Goal: Information Seeking & Learning: Learn about a topic

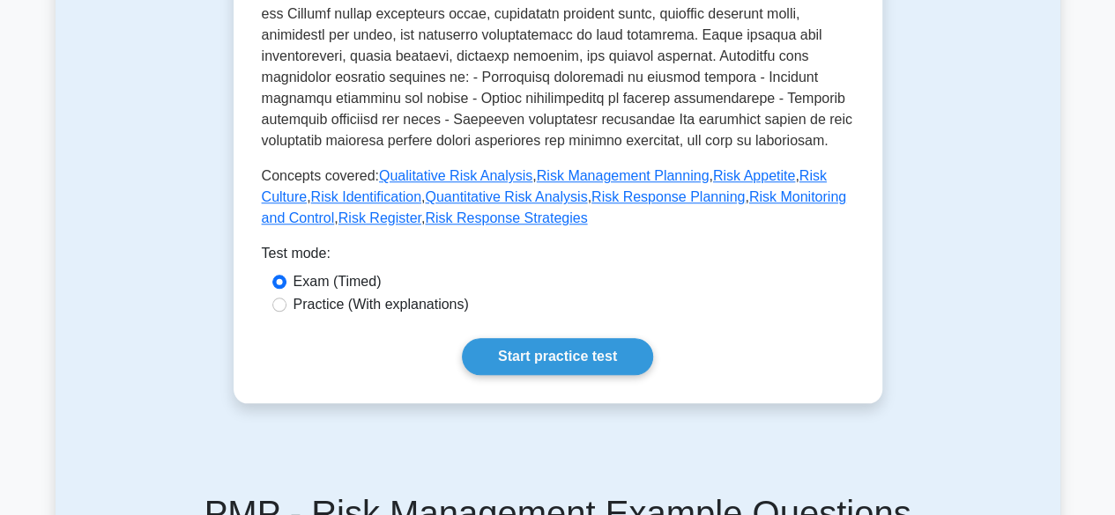
scroll to position [696, 0]
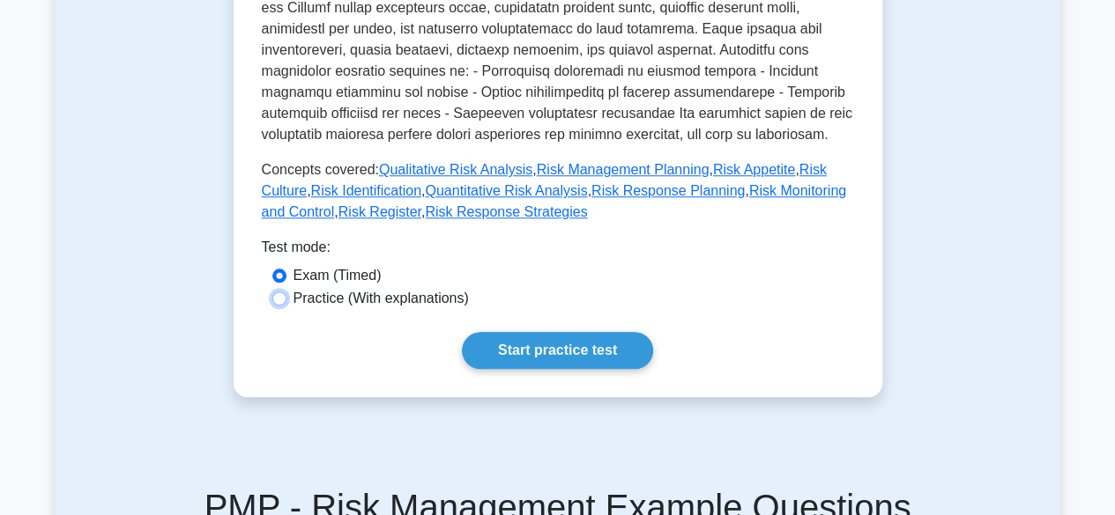
click at [280, 300] on input "Practice (With explanations)" at bounding box center [279, 299] width 14 height 14
radio input "true"
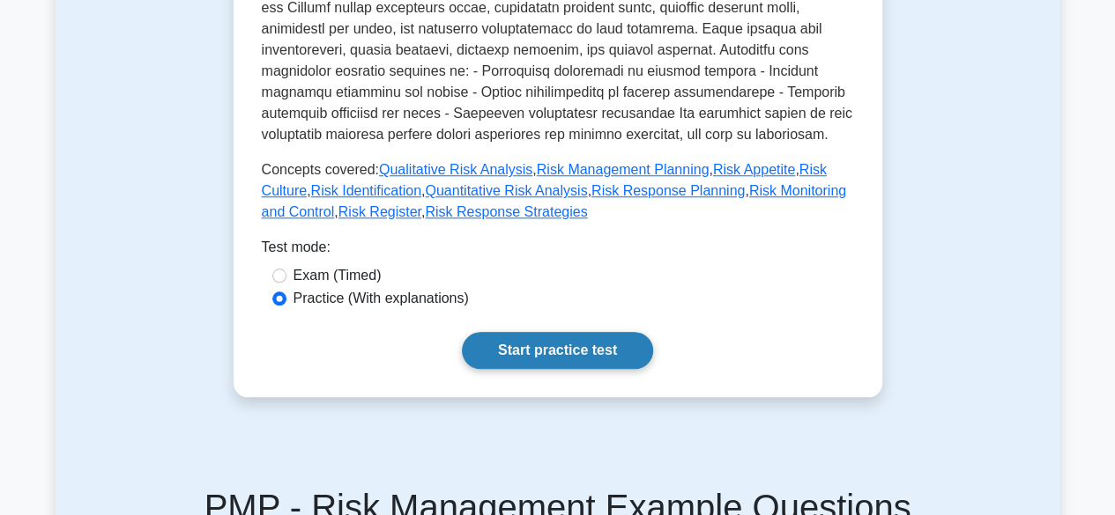
click at [546, 356] on link "Start practice test" at bounding box center [557, 350] width 191 height 37
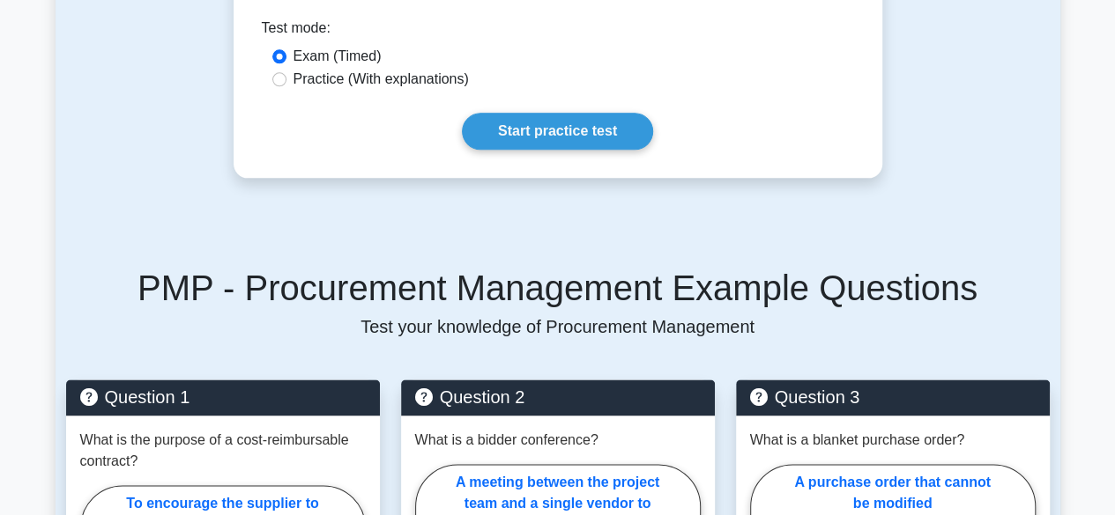
scroll to position [1040, 0]
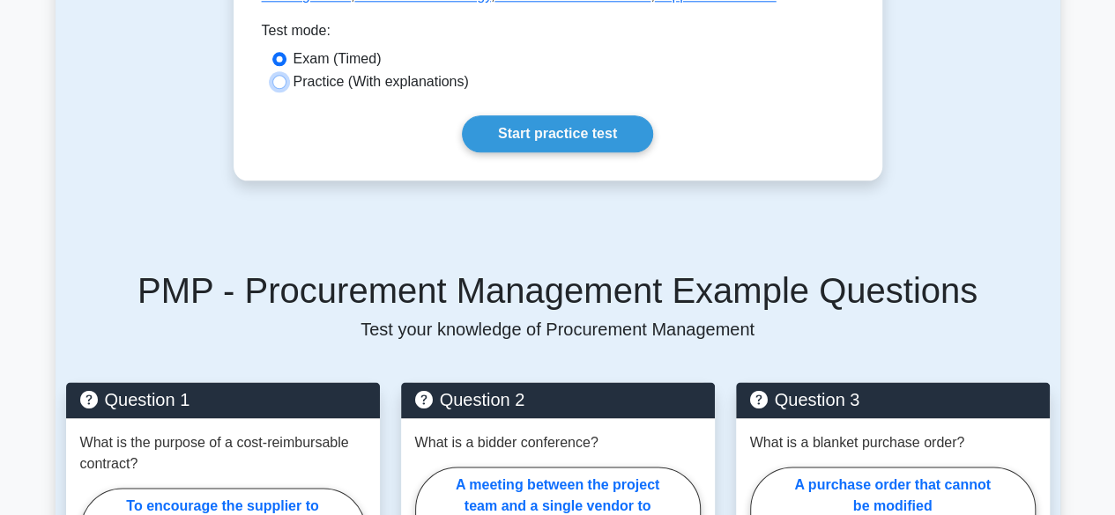
click at [278, 75] on input "Practice (With explanations)" at bounding box center [279, 82] width 14 height 14
radio input "true"
click at [499, 115] on link "Start practice test" at bounding box center [557, 133] width 191 height 37
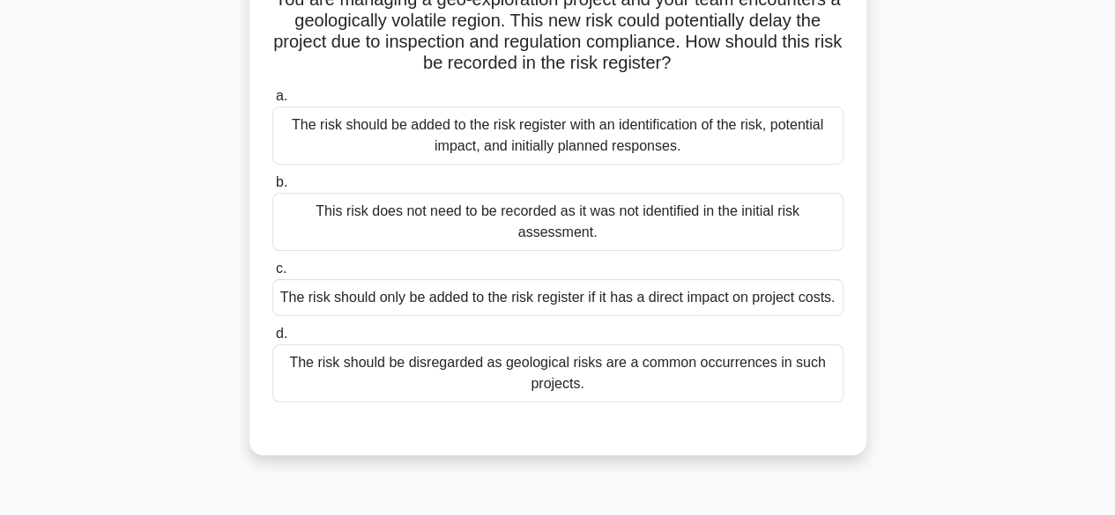
scroll to position [139, 0]
click at [508, 140] on div "The risk should be added to the risk register with an identification of the ris…" at bounding box center [557, 135] width 571 height 58
click at [272, 101] on input "a. The risk should be added to the risk register with an identification of the …" at bounding box center [272, 95] width 0 height 11
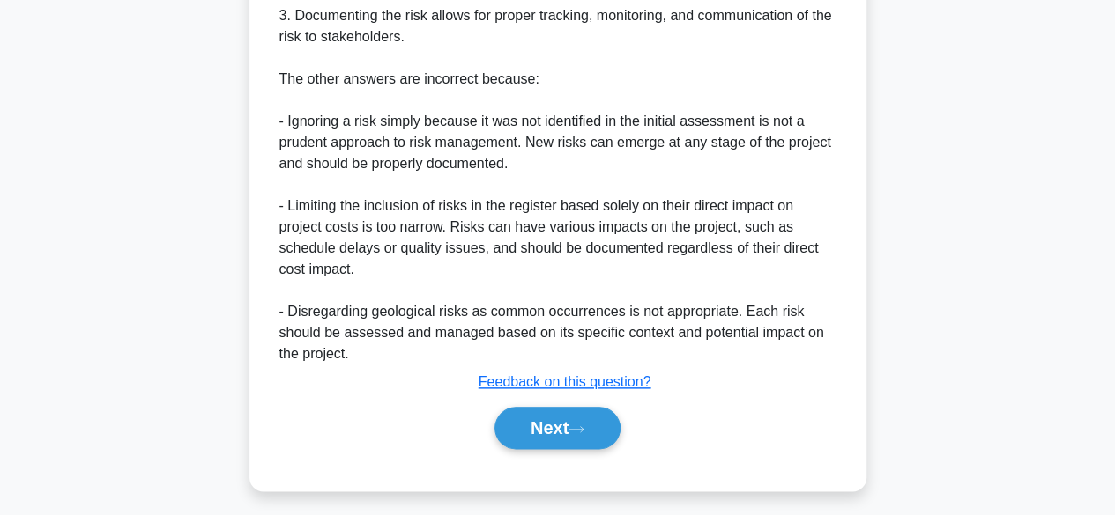
scroll to position [822, 0]
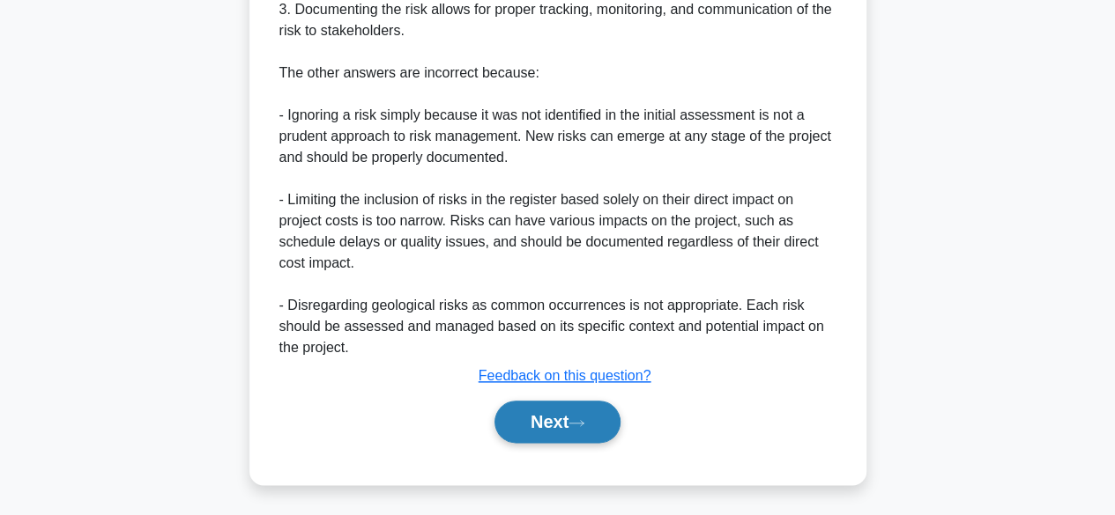
click at [555, 416] on button "Next" at bounding box center [557, 422] width 126 height 42
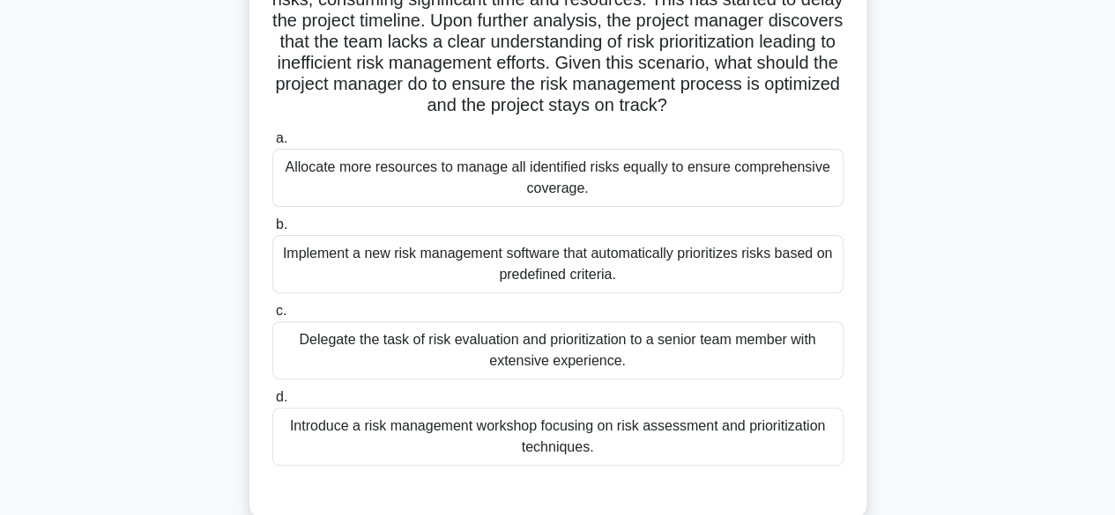
scroll to position [182, 0]
click at [580, 181] on div "Allocate more resources to manage all identified risks equally to ensure compre…" at bounding box center [557, 177] width 571 height 58
click at [272, 144] on input "a. Allocate more resources to manage all identified risks equally to ensure com…" at bounding box center [272, 137] width 0 height 11
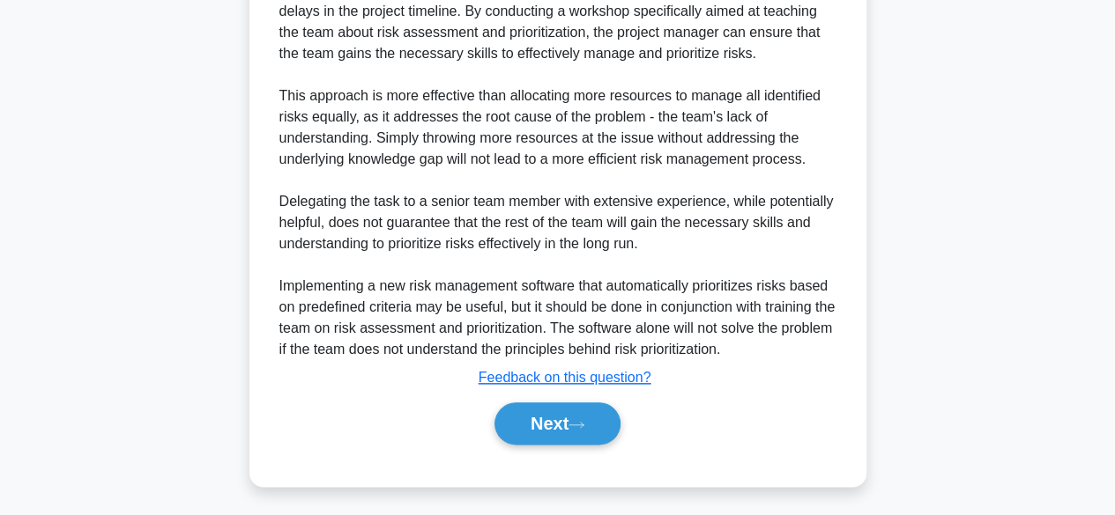
scroll to position [825, 0]
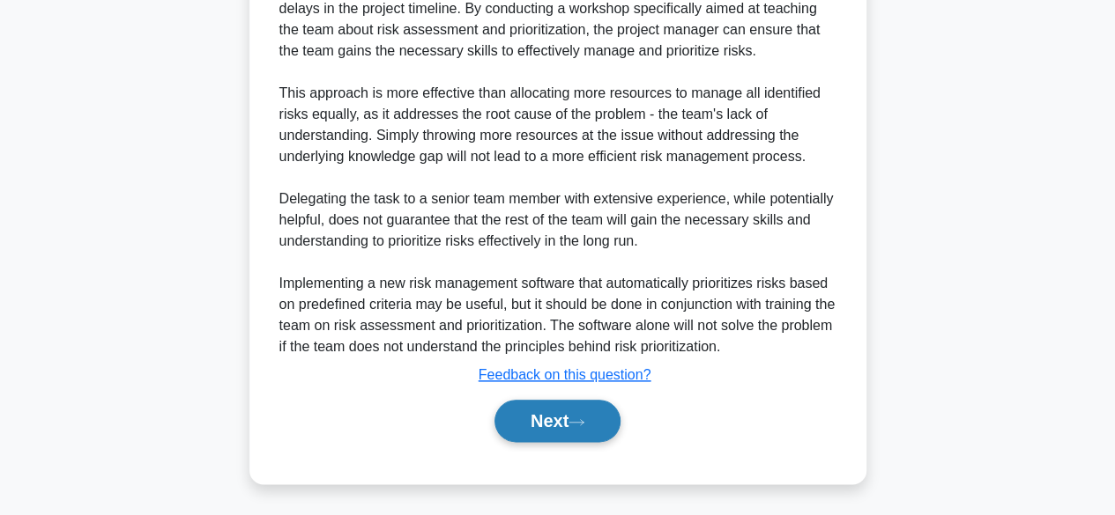
click at [555, 415] on button "Next" at bounding box center [557, 421] width 126 height 42
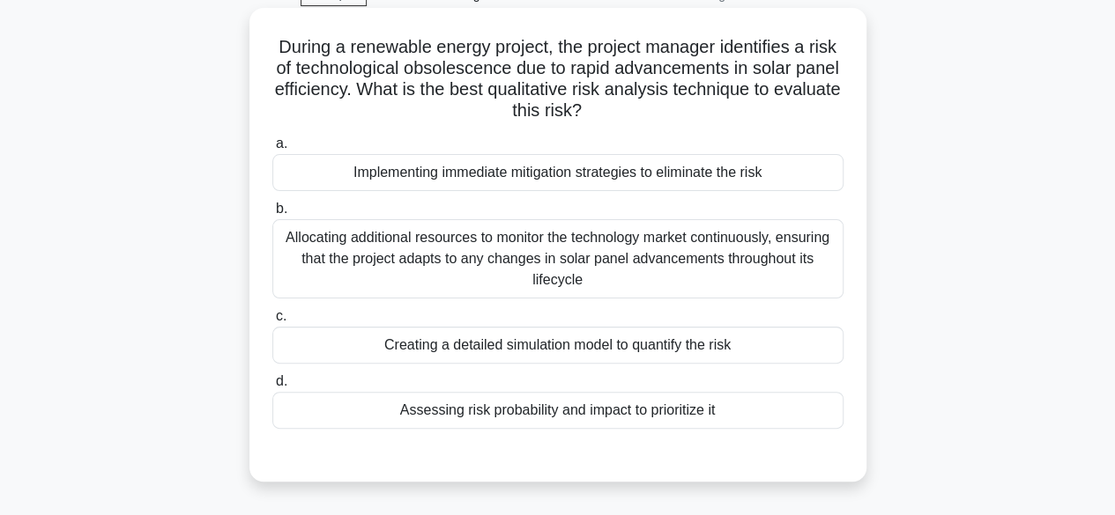
scroll to position [96, 0]
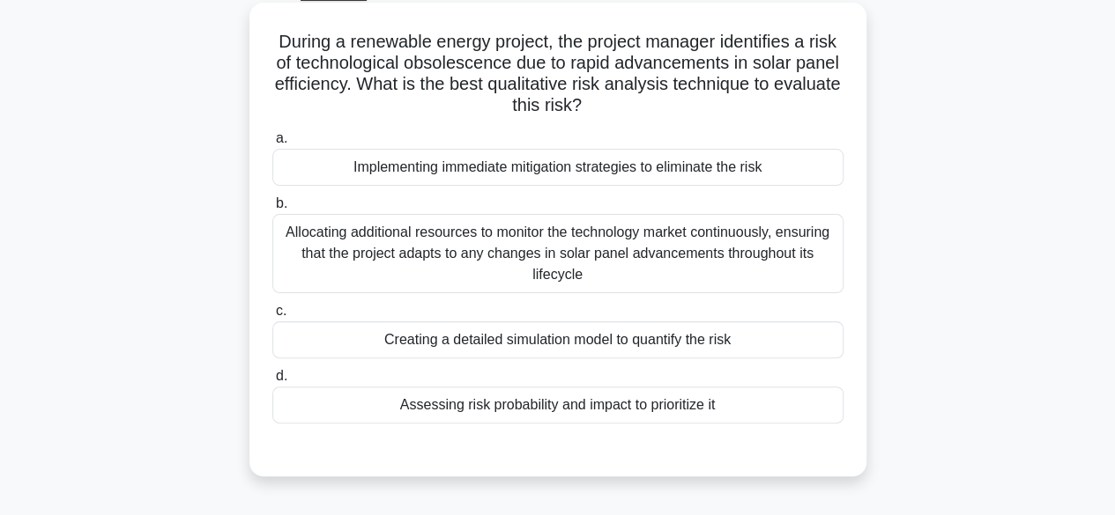
click at [569, 170] on div "Implementing immediate mitigation strategies to eliminate the risk" at bounding box center [557, 167] width 571 height 37
click at [272, 144] on input "a. Implementing immediate mitigation strategies to eliminate the risk" at bounding box center [272, 138] width 0 height 11
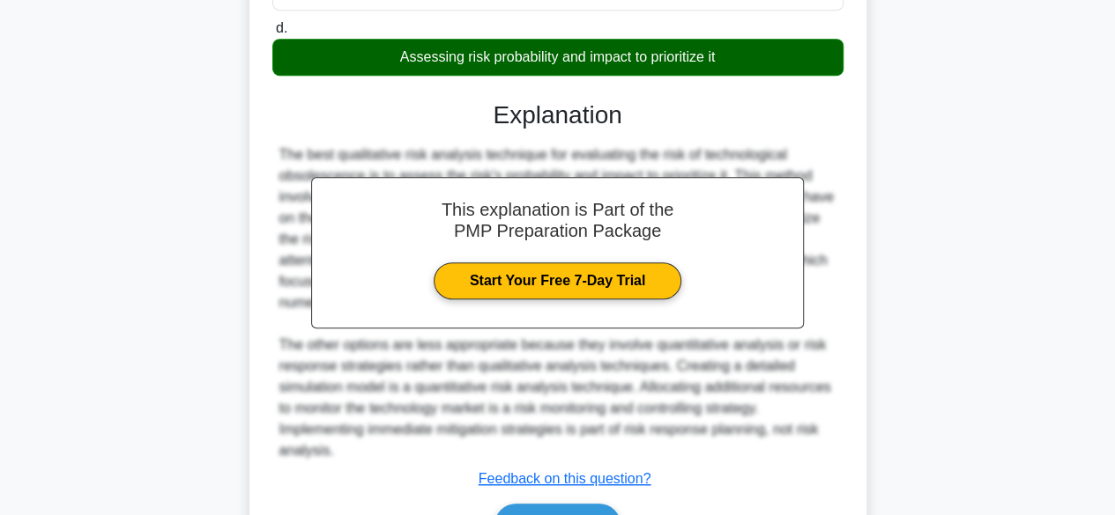
scroll to position [448, 0]
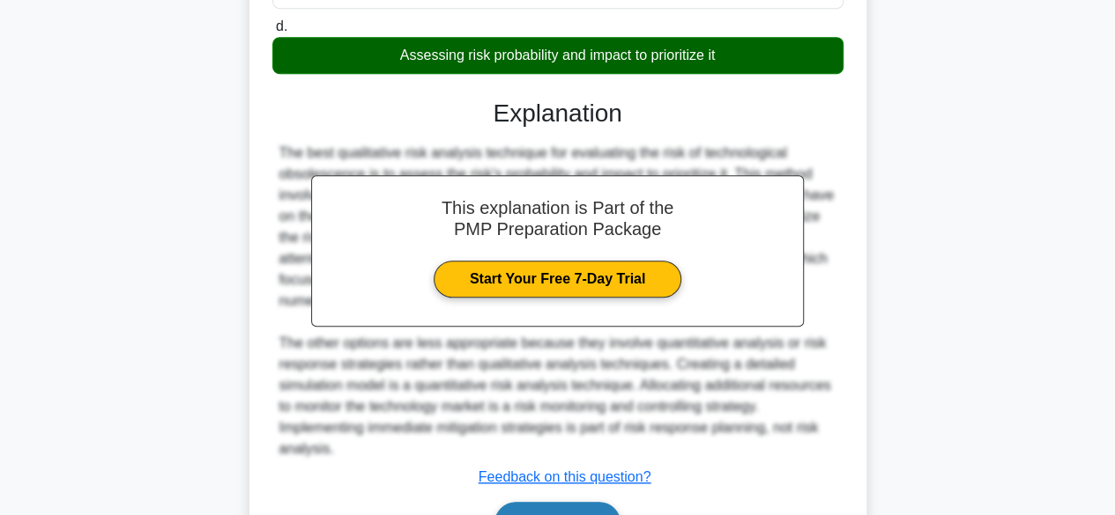
click at [562, 505] on button "Next" at bounding box center [557, 523] width 126 height 42
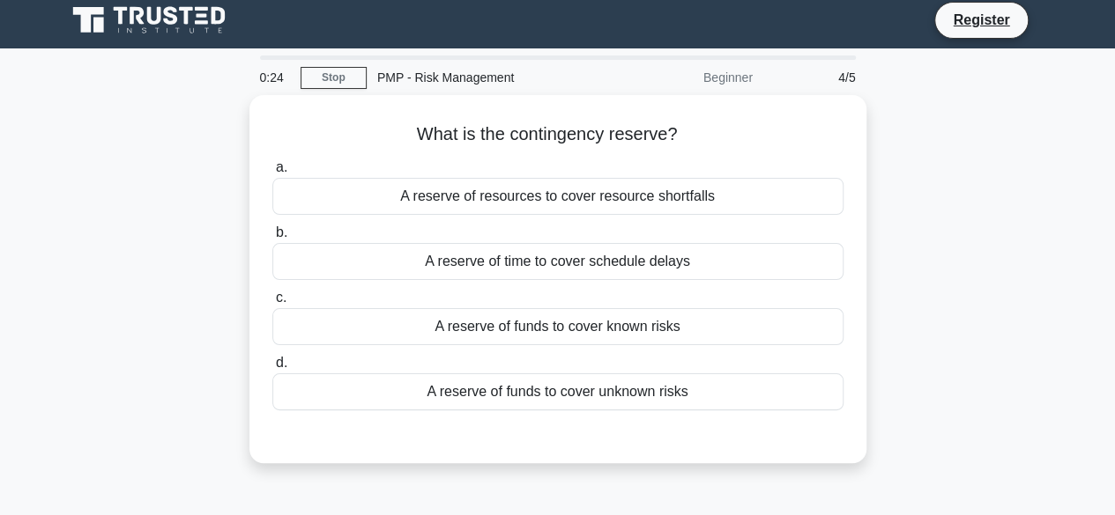
scroll to position [0, 0]
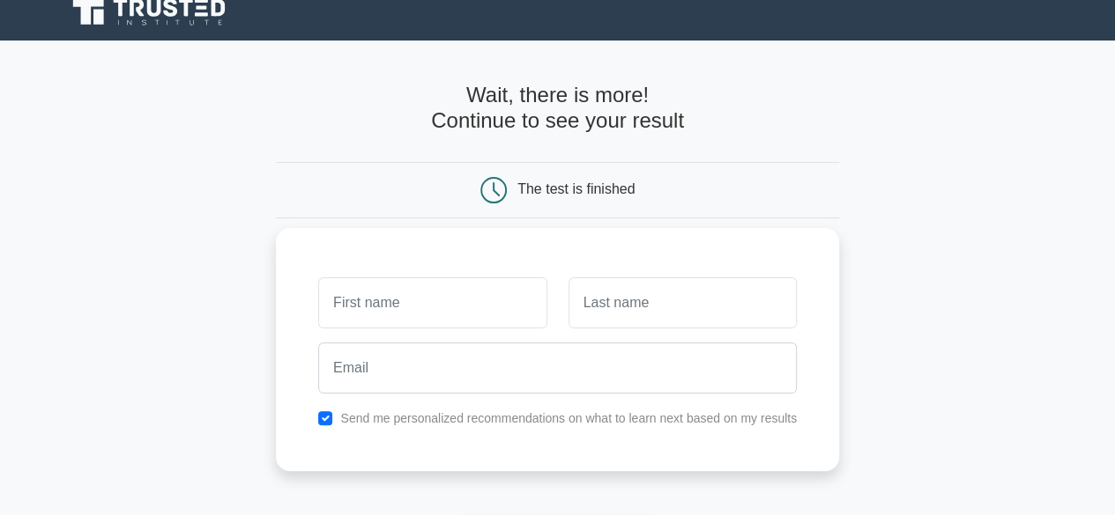
scroll to position [13, 0]
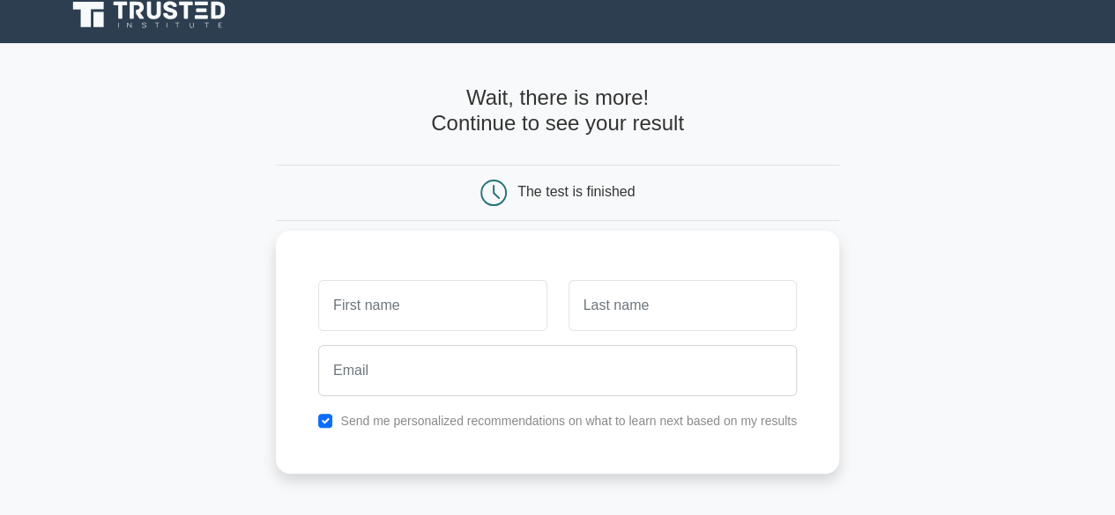
click at [431, 313] on input "text" at bounding box center [432, 305] width 228 height 51
type input "ojimba"
click at [615, 322] on input "text" at bounding box center [682, 305] width 228 height 51
type input "alakwe"
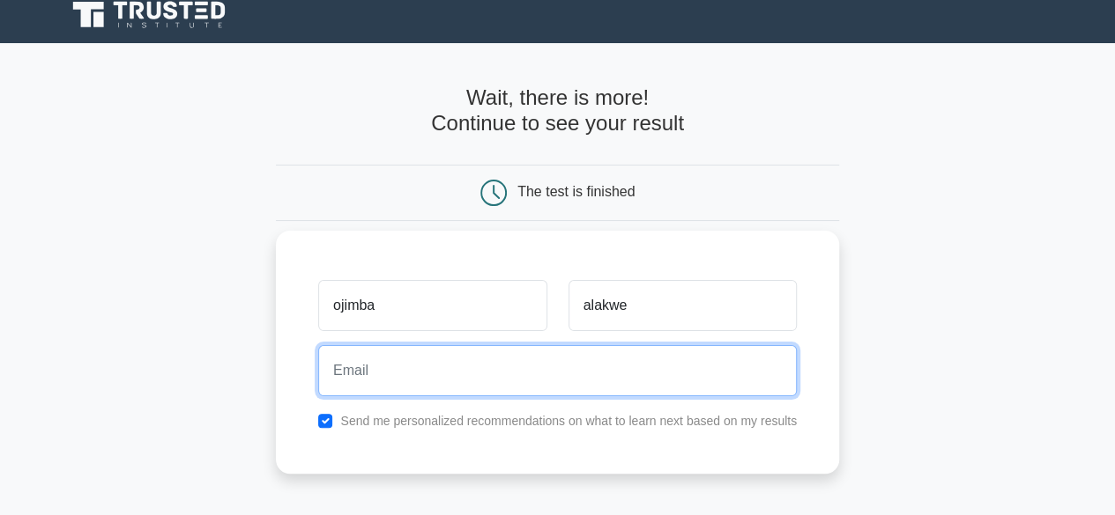
click at [433, 363] on input "email" at bounding box center [557, 370] width 478 height 51
type input "ojimbaejike@gmail.com"
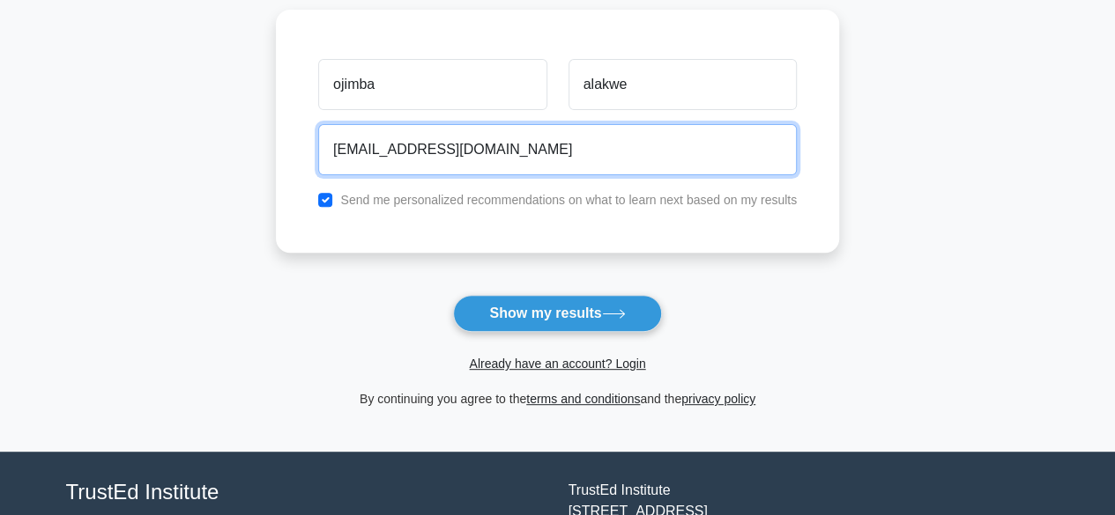
scroll to position [241, 0]
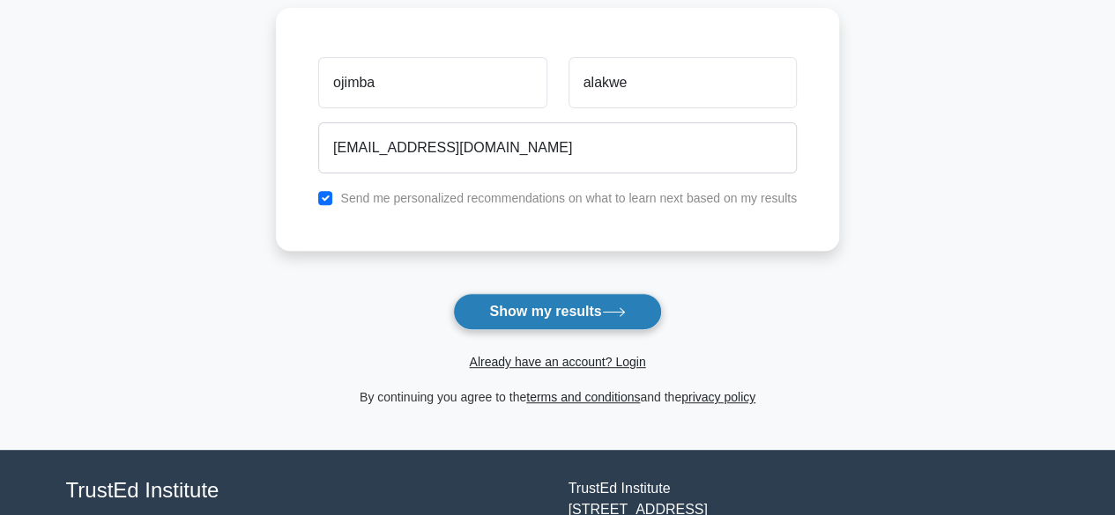
click at [549, 307] on button "Show my results" at bounding box center [557, 311] width 208 height 37
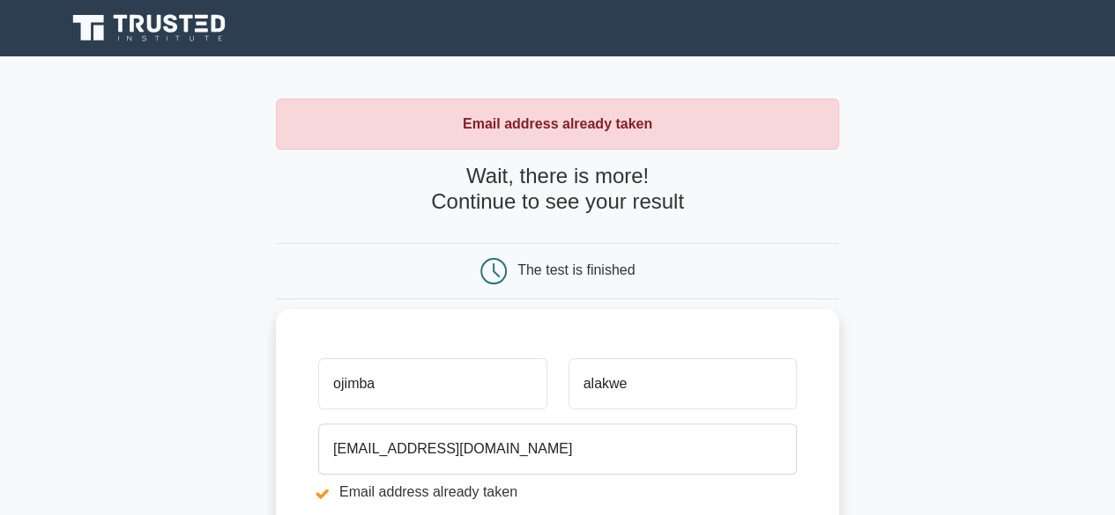
click at [414, 387] on input "ojimba" at bounding box center [432, 384] width 228 height 51
type input "o"
click at [414, 387] on input "text" at bounding box center [432, 384] width 228 height 51
type input "Ejike"
click at [644, 380] on input "alakwe" at bounding box center [682, 384] width 228 height 51
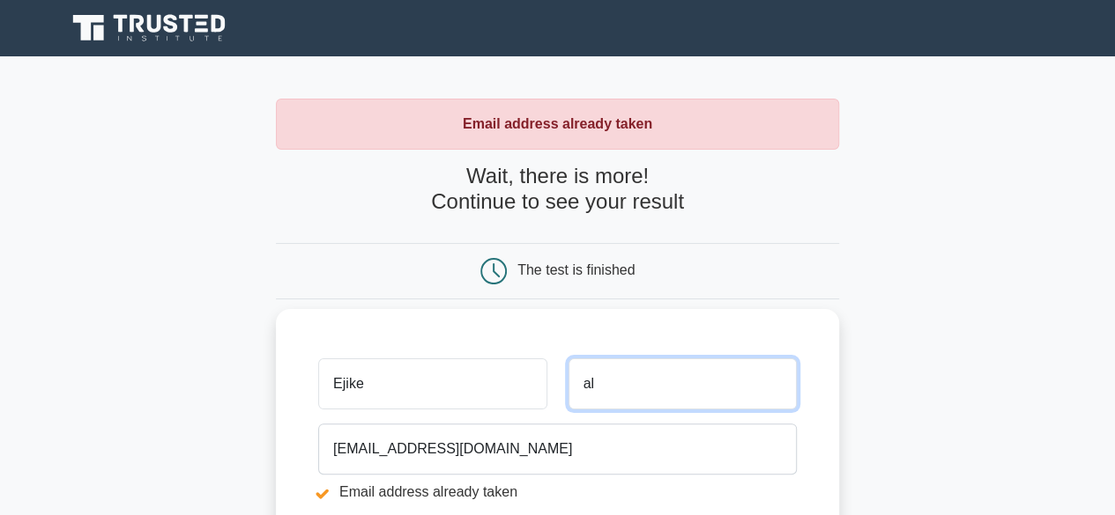
type input "a"
click at [644, 380] on input "text" at bounding box center [682, 384] width 228 height 51
type input "alakwe"
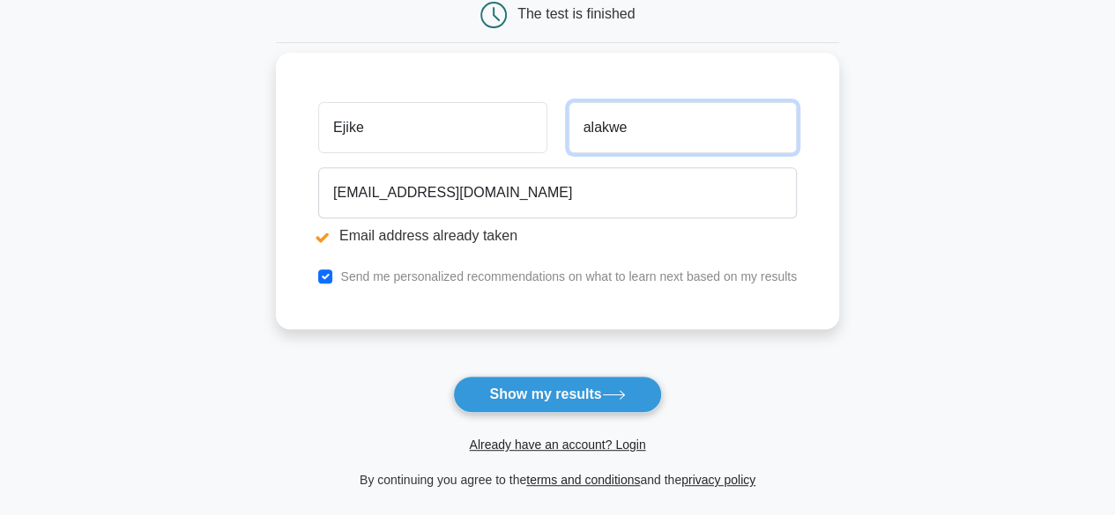
scroll to position [264, 0]
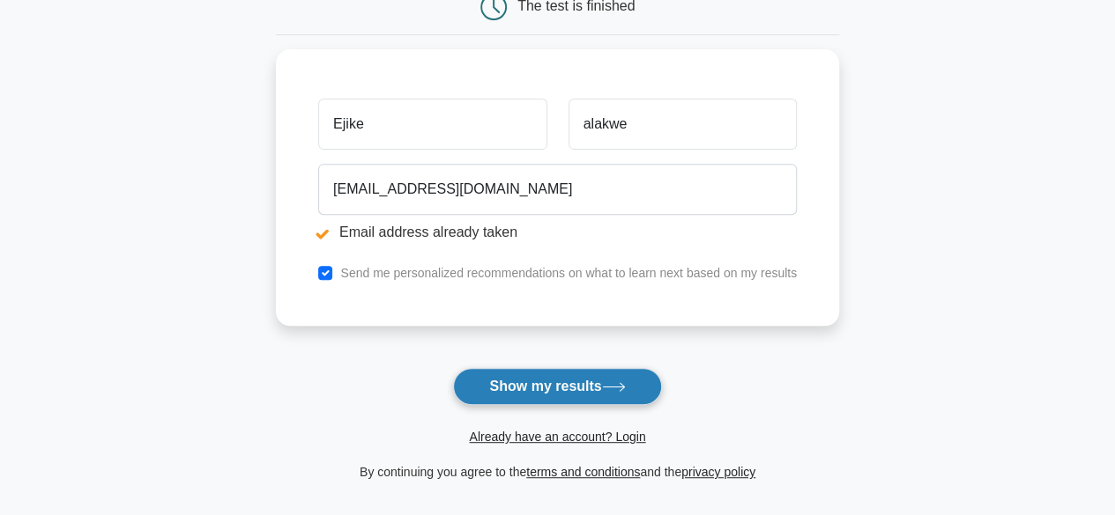
click at [556, 374] on button "Show my results" at bounding box center [557, 386] width 208 height 37
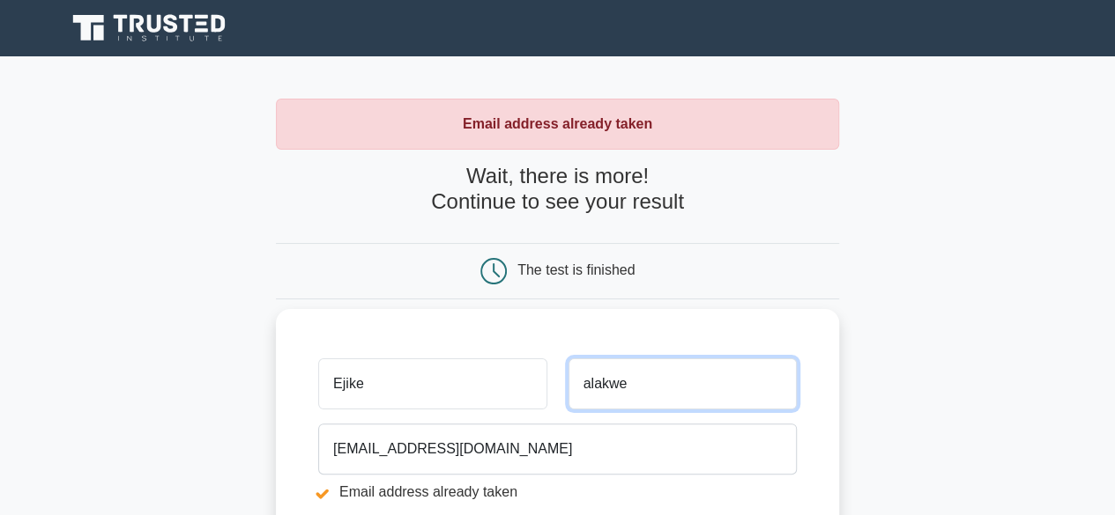
click at [661, 386] on input "alakwe" at bounding box center [682, 384] width 228 height 51
type input "a"
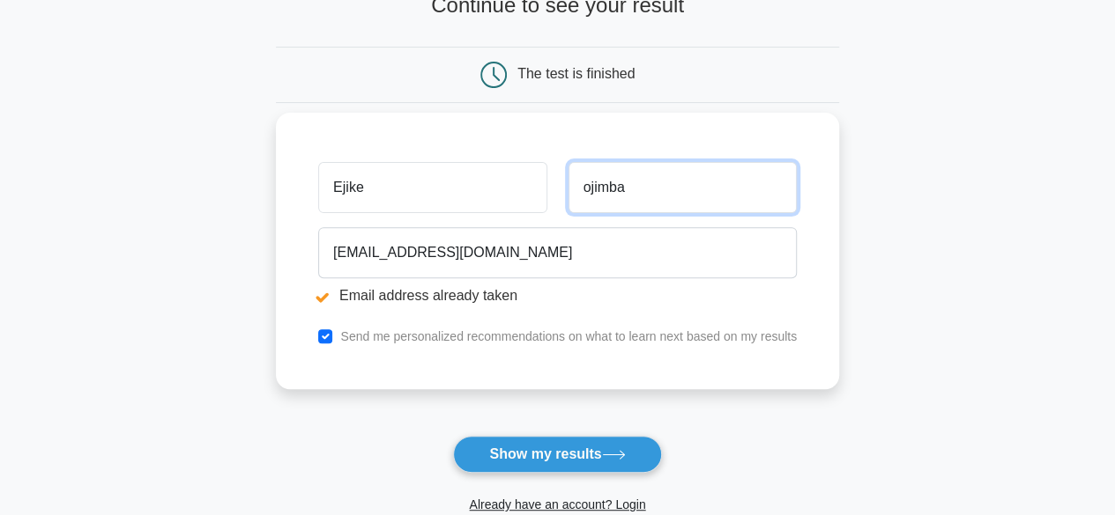
scroll to position [199, 0]
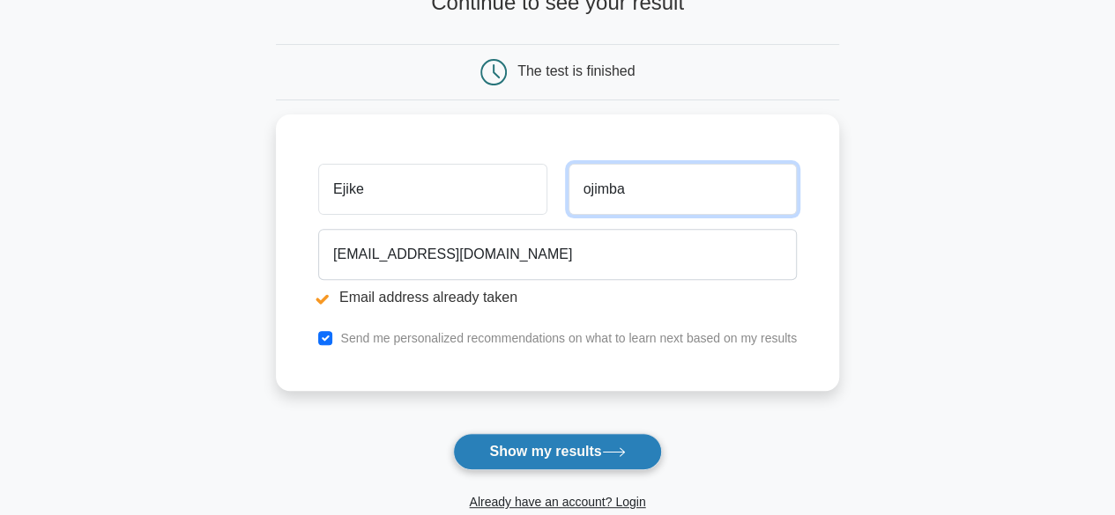
type input "ojimba"
click at [537, 444] on button "Show my results" at bounding box center [557, 451] width 208 height 37
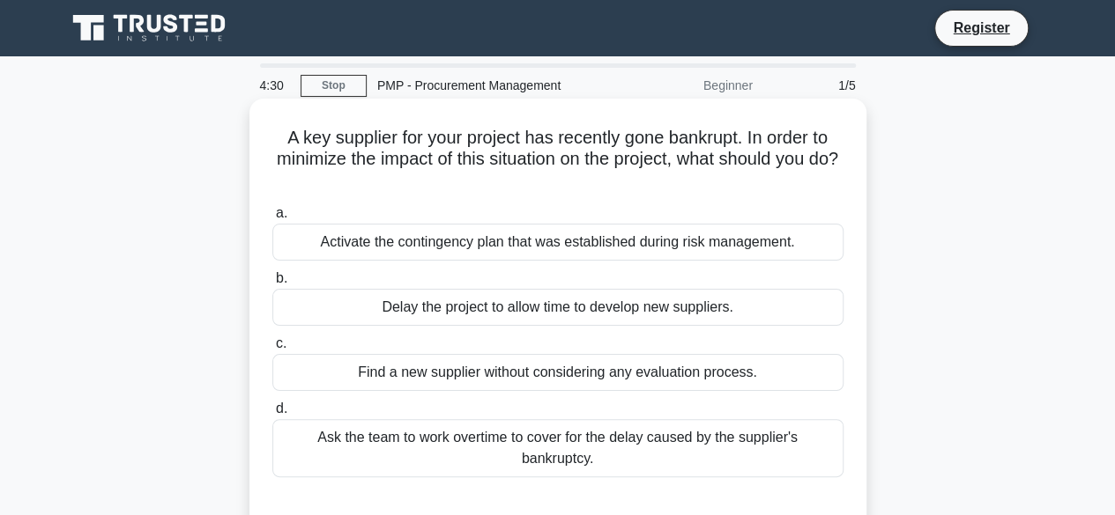
scroll to position [26, 0]
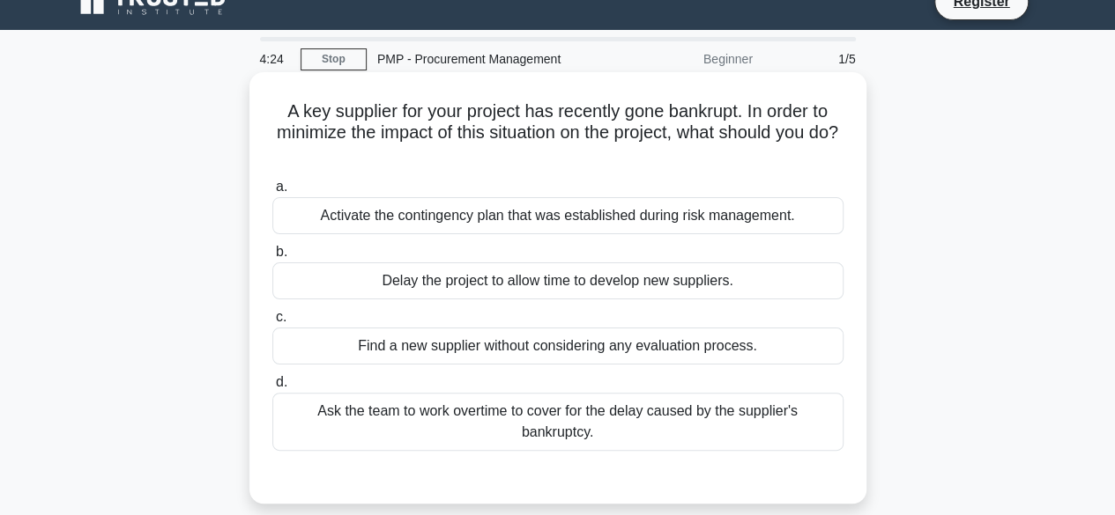
click at [542, 222] on div "Activate the contingency plan that was established during risk management." at bounding box center [557, 215] width 571 height 37
click at [272, 193] on input "a. Activate the contingency plan that was established during risk management." at bounding box center [272, 187] width 0 height 11
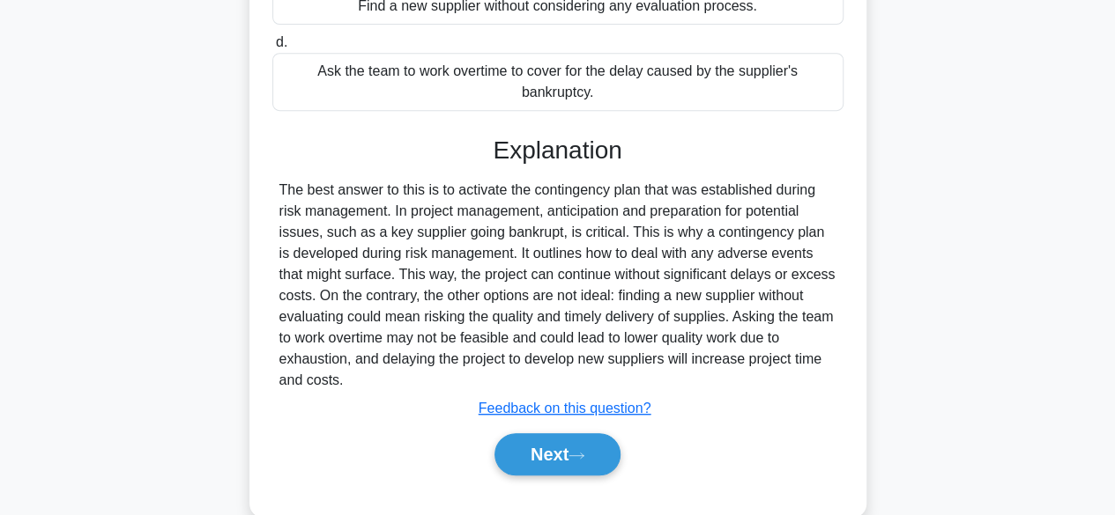
scroll to position [436, 0]
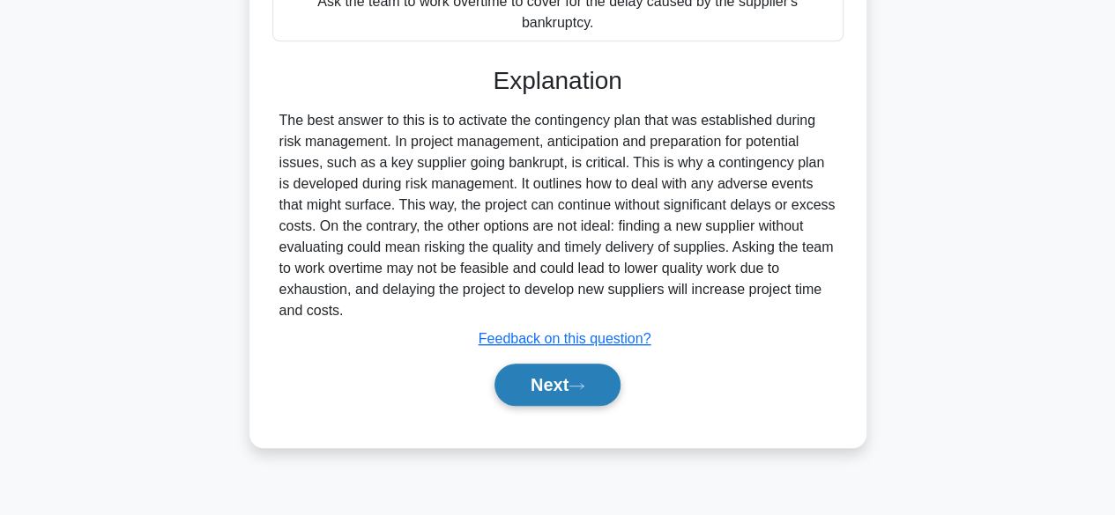
click at [539, 389] on button "Next" at bounding box center [557, 385] width 126 height 42
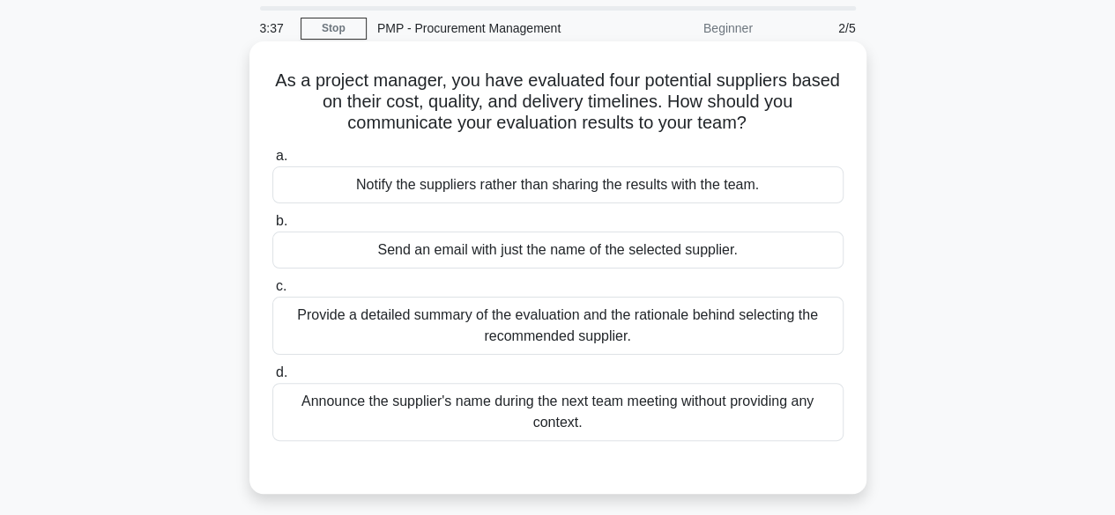
scroll to position [66, 0]
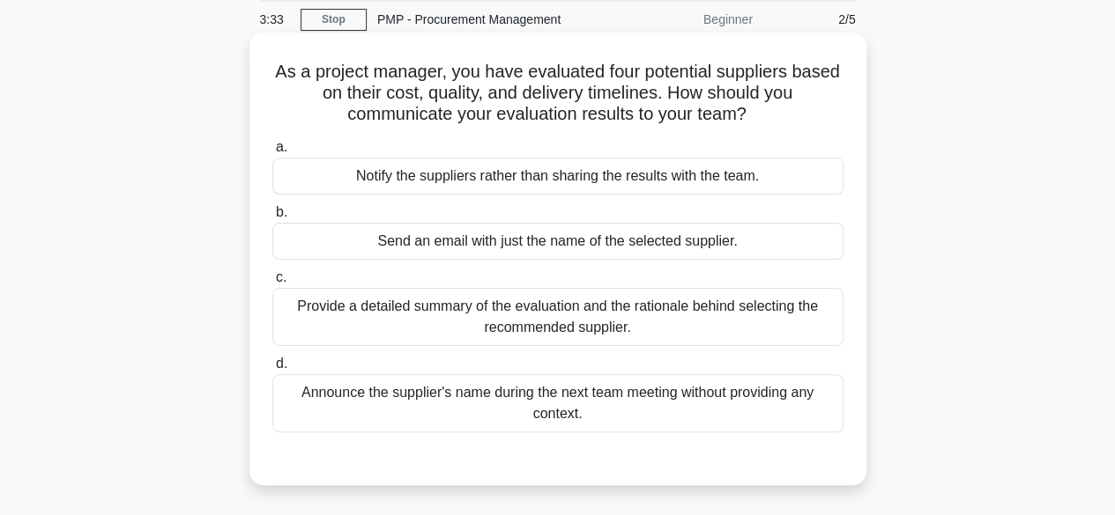
click at [568, 336] on div "Provide a detailed summary of the evaluation and the rationale behind selecting…" at bounding box center [557, 317] width 571 height 58
click at [272, 284] on input "c. Provide a detailed summary of the evaluation and the rationale behind select…" at bounding box center [272, 277] width 0 height 11
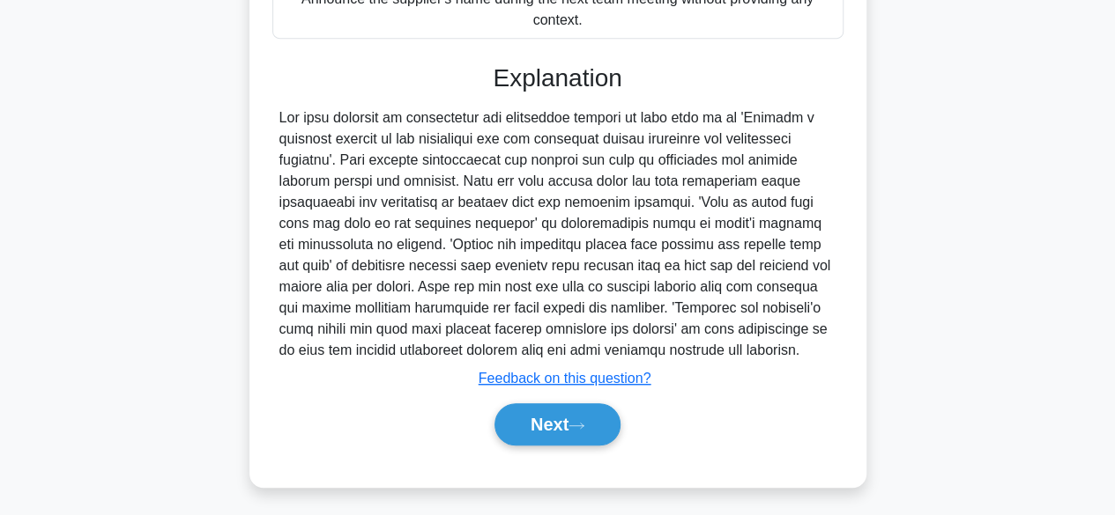
scroll to position [463, 0]
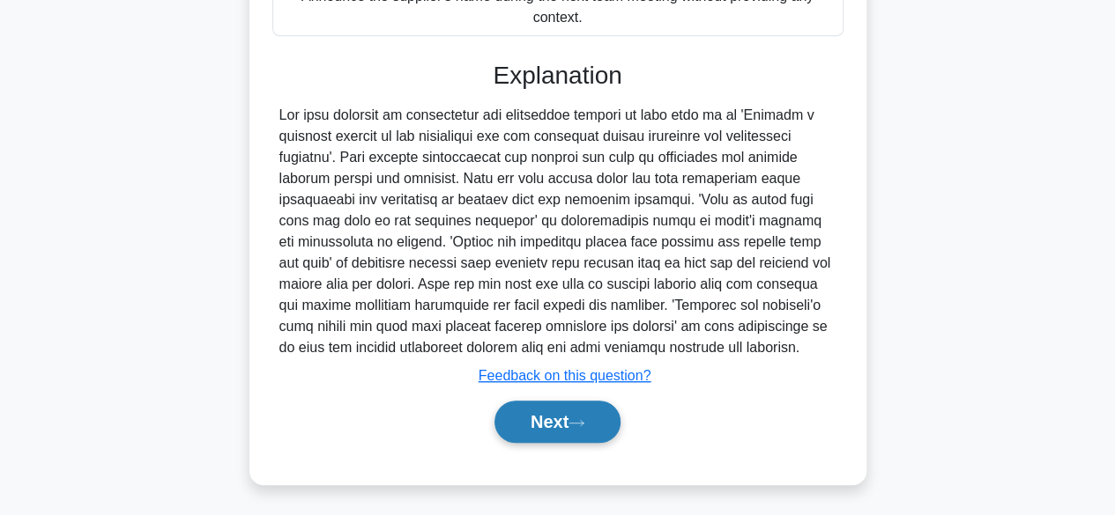
click at [548, 411] on button "Next" at bounding box center [557, 422] width 126 height 42
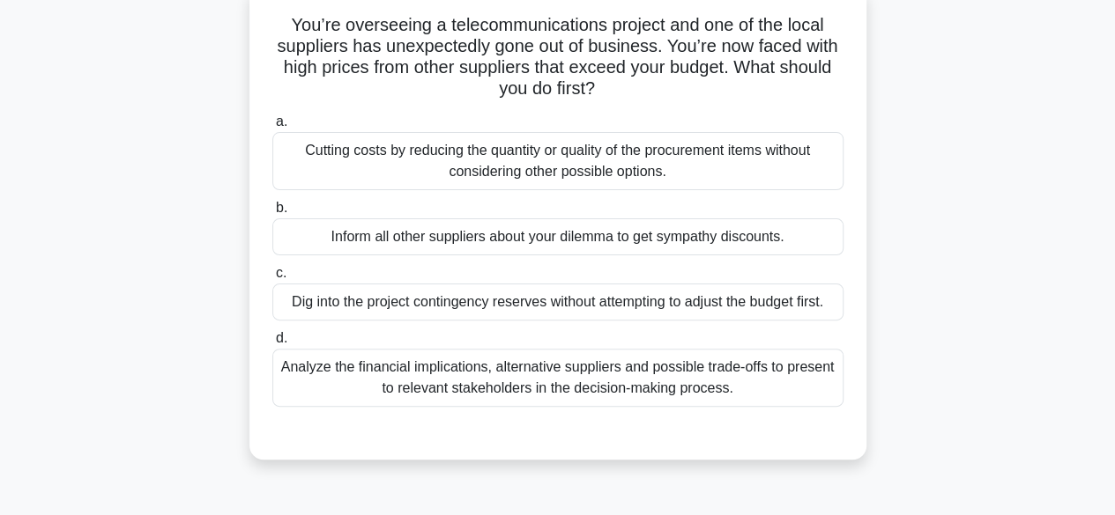
scroll to position [120, 0]
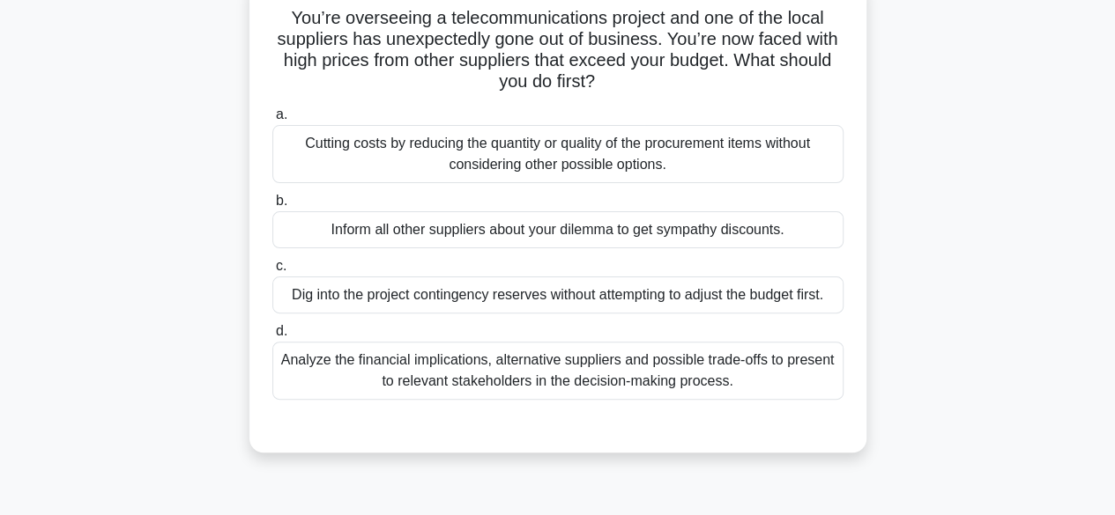
click at [620, 373] on div "Analyze the financial implications, alternative suppliers and possible trade-of…" at bounding box center [557, 371] width 571 height 58
click at [272, 337] on input "d. Analyze the financial implications, alternative suppliers and possible trade…" at bounding box center [272, 331] width 0 height 11
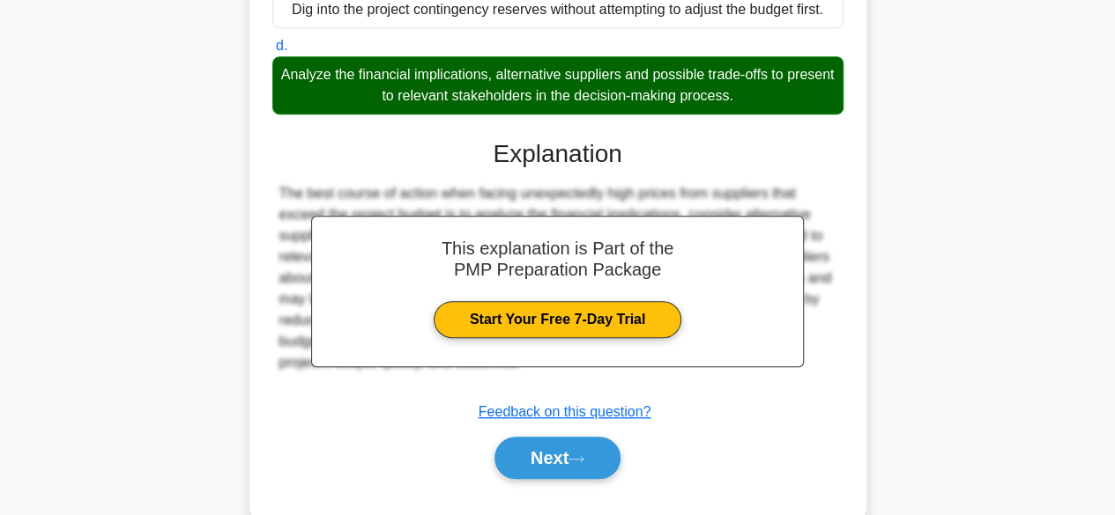
scroll to position [441, 0]
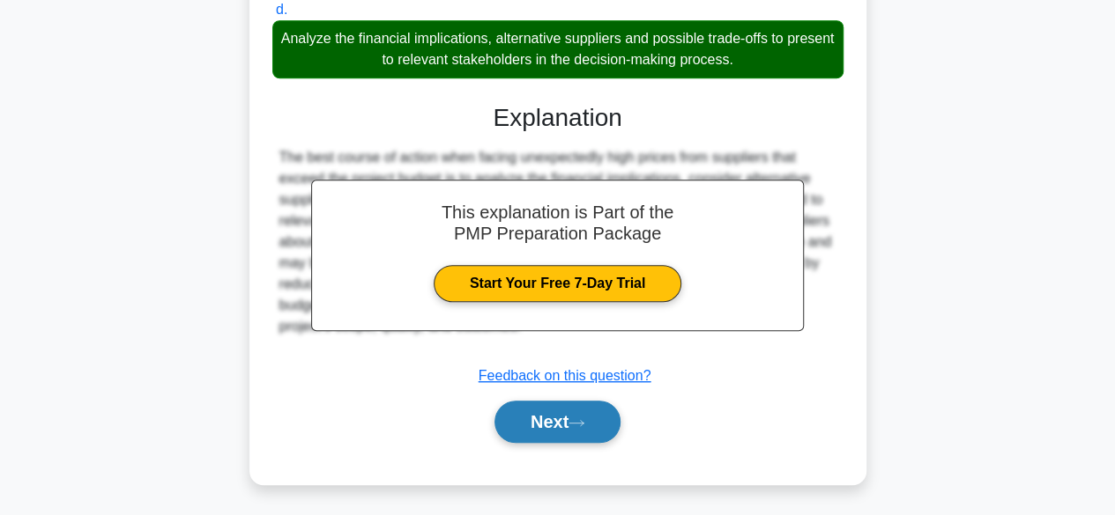
click at [552, 424] on button "Next" at bounding box center [557, 422] width 126 height 42
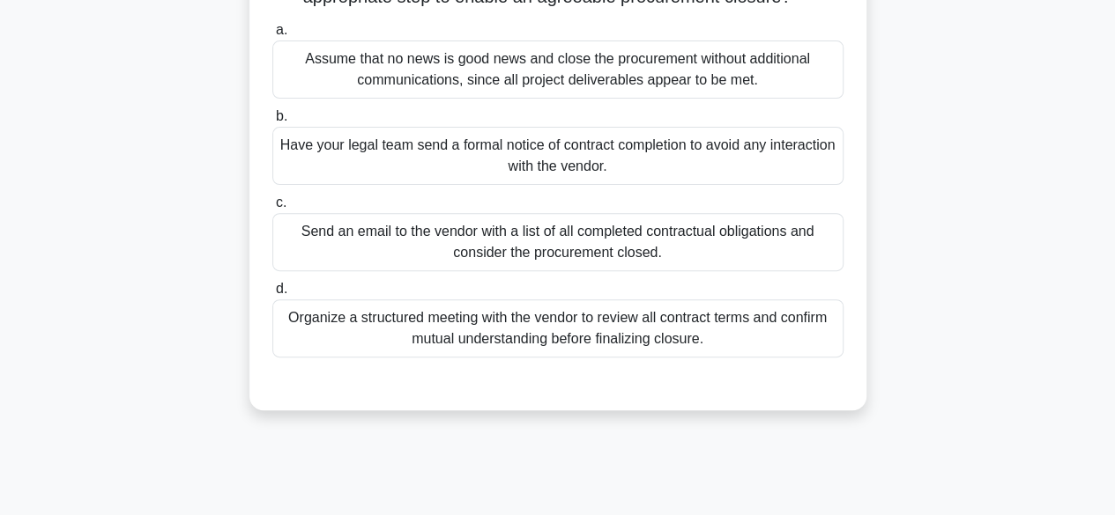
scroll to position [267, 0]
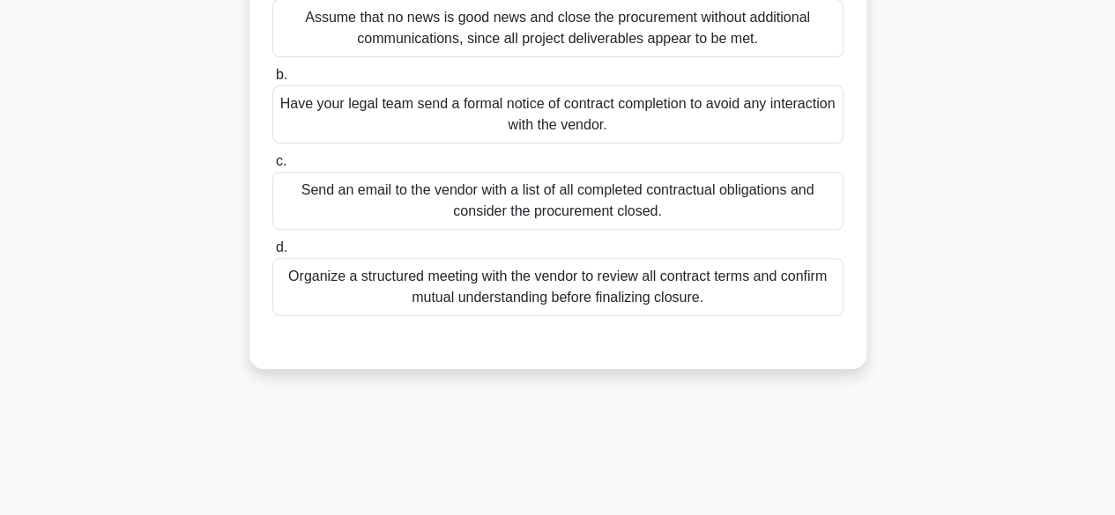
click at [652, 316] on div "Organize a structured meeting with the vendor to review all contract terms and …" at bounding box center [557, 287] width 571 height 58
click at [272, 254] on input "d. Organize a structured meeting with the vendor to review all contract terms a…" at bounding box center [272, 247] width 0 height 11
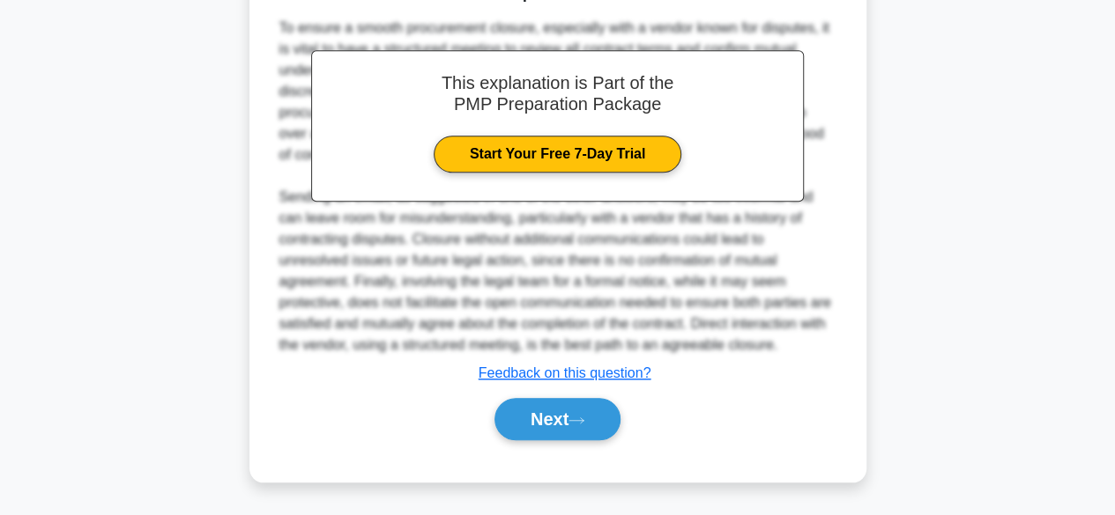
scroll to position [653, 0]
click at [557, 417] on button "Next" at bounding box center [557, 419] width 126 height 42
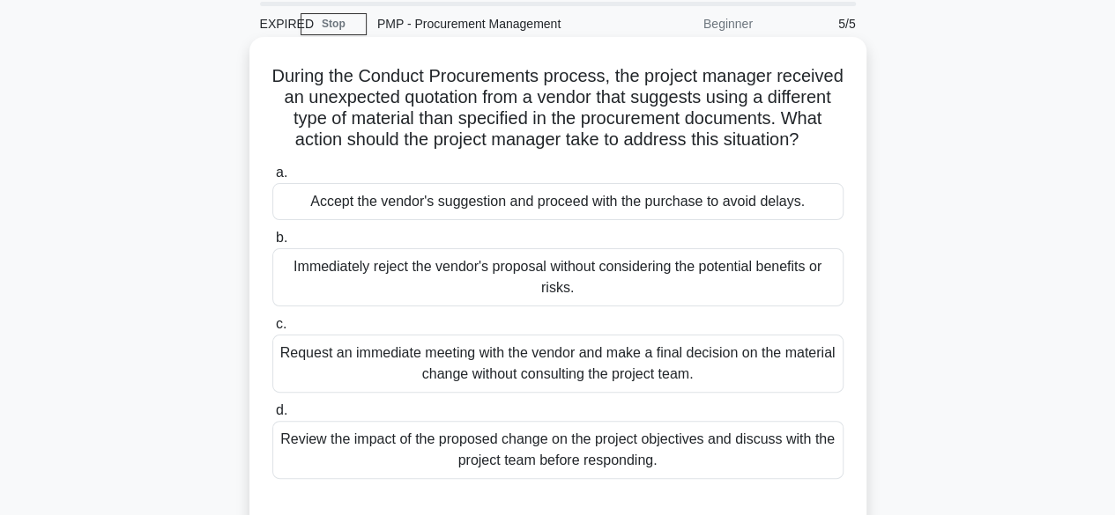
scroll to position [36, 0]
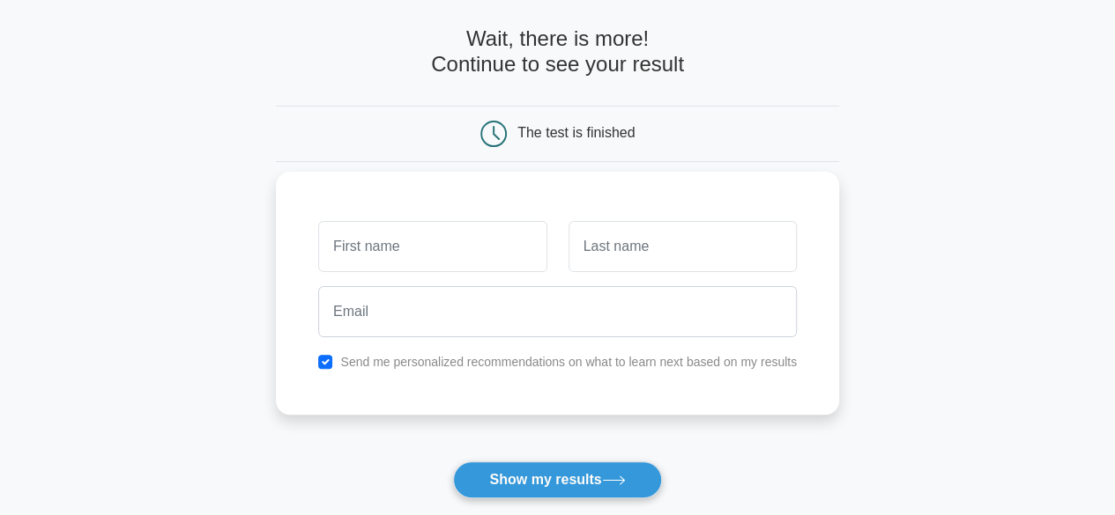
scroll to position [84, 0]
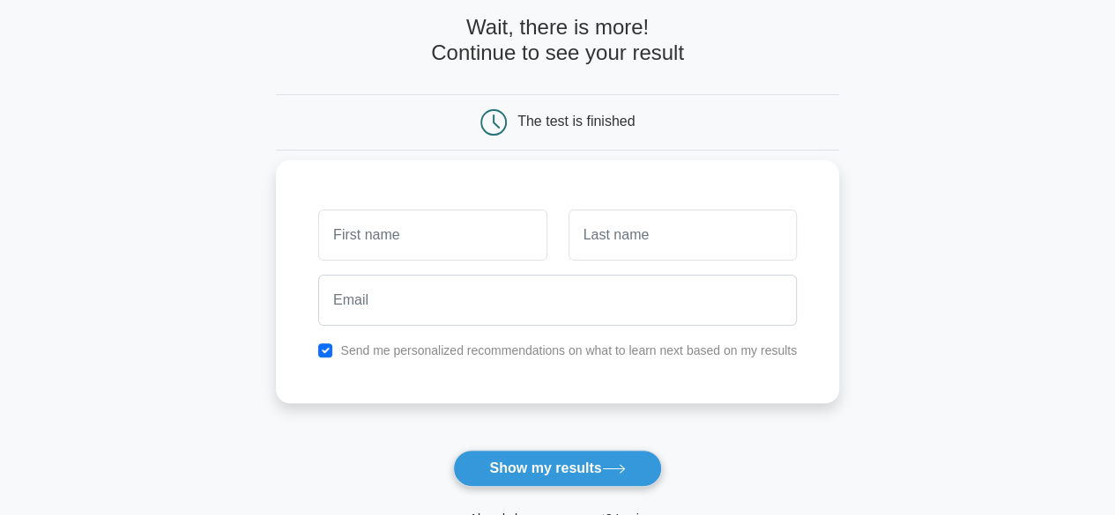
click at [383, 233] on input "text" at bounding box center [432, 235] width 228 height 51
type input "Ejike"
click at [631, 241] on input "text" at bounding box center [682, 235] width 228 height 51
type input "ojimba"
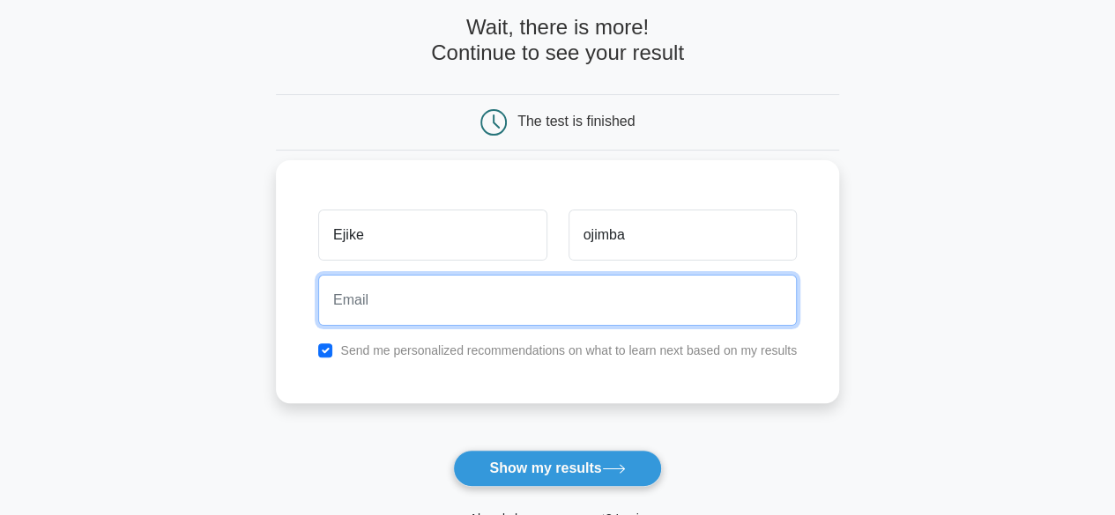
click at [533, 298] on input "email" at bounding box center [557, 300] width 478 height 51
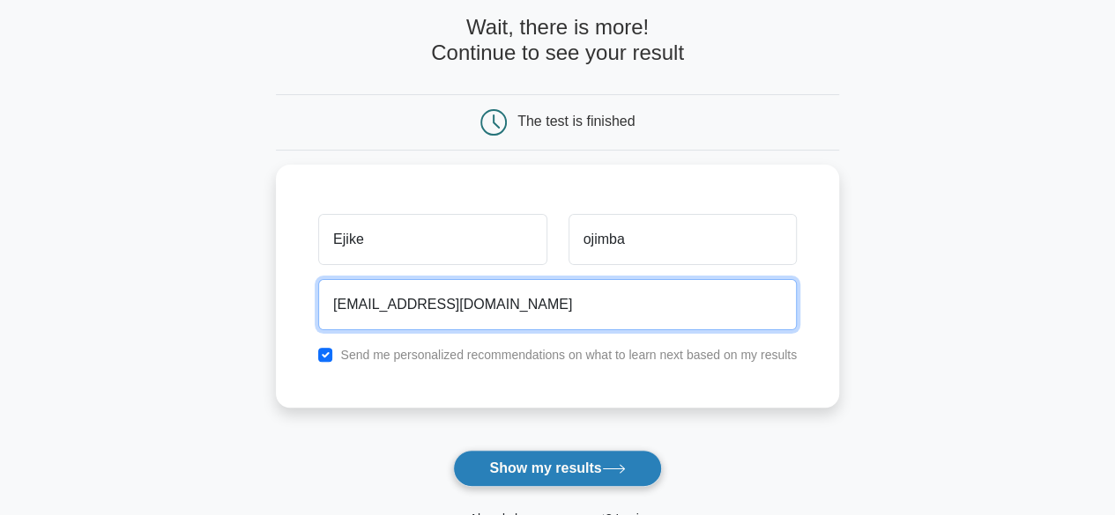
type input "zillyhomes@gmail.com"
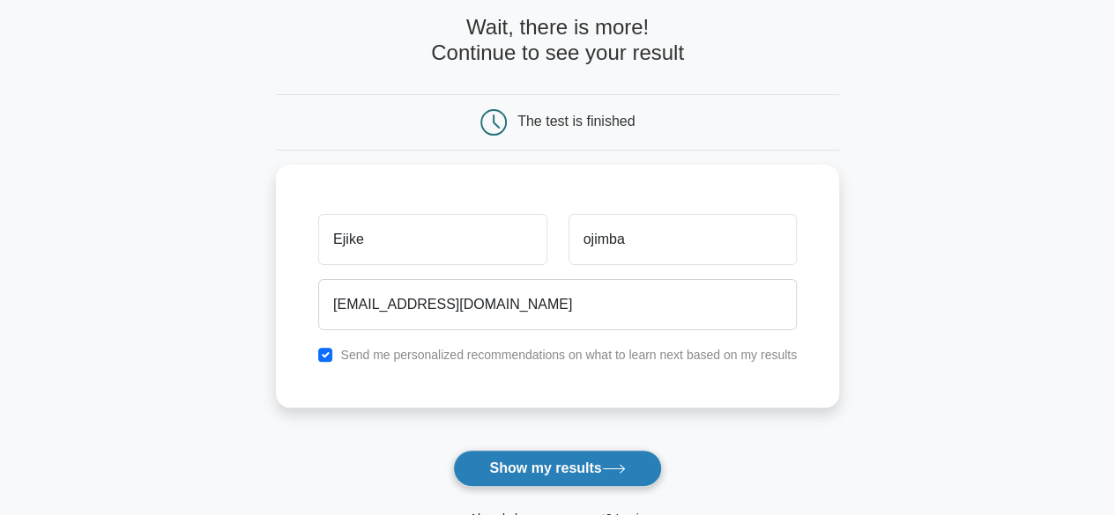
click at [546, 464] on button "Show my results" at bounding box center [557, 468] width 208 height 37
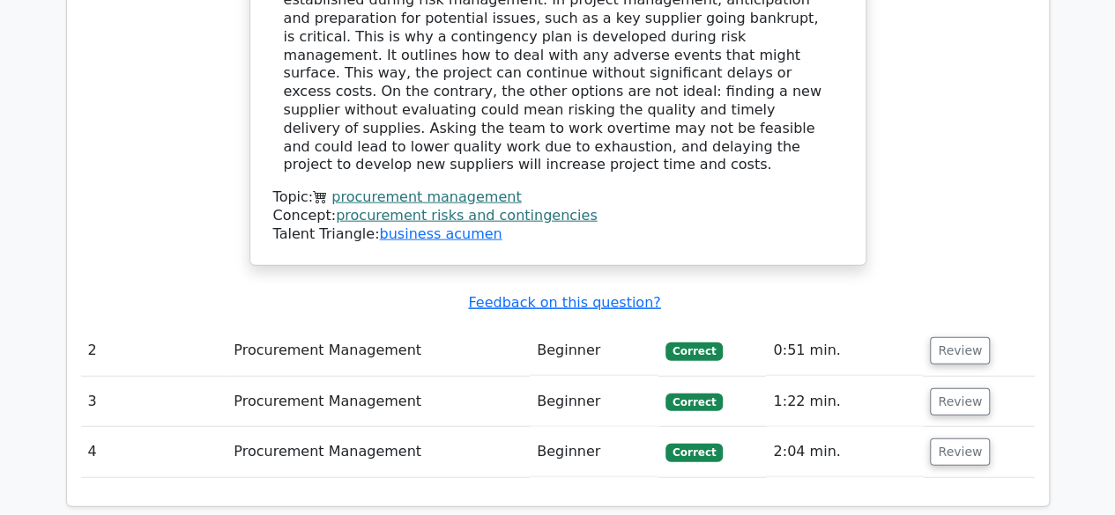
scroll to position [1944, 0]
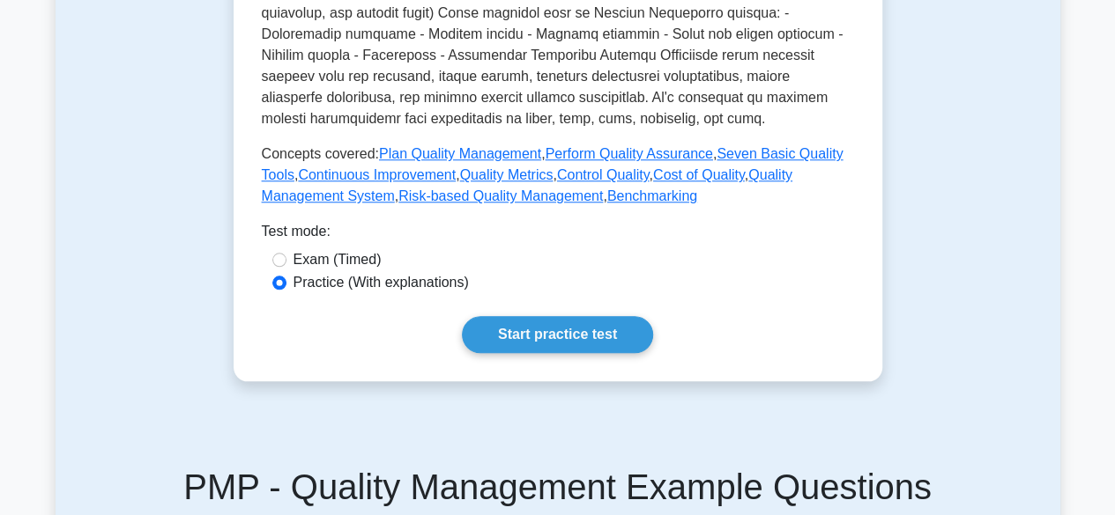
scroll to position [760, 0]
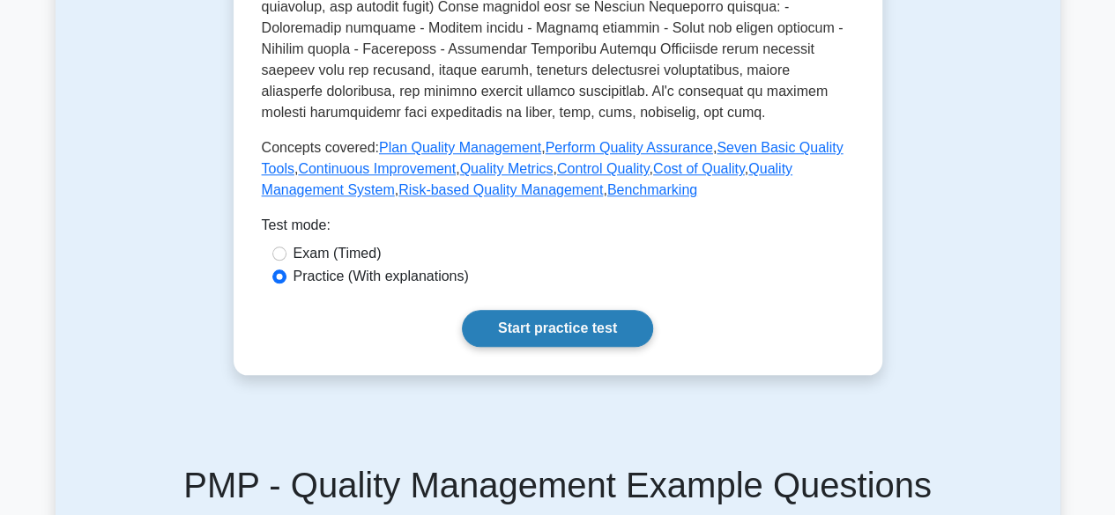
click at [520, 324] on link "Start practice test" at bounding box center [557, 328] width 191 height 37
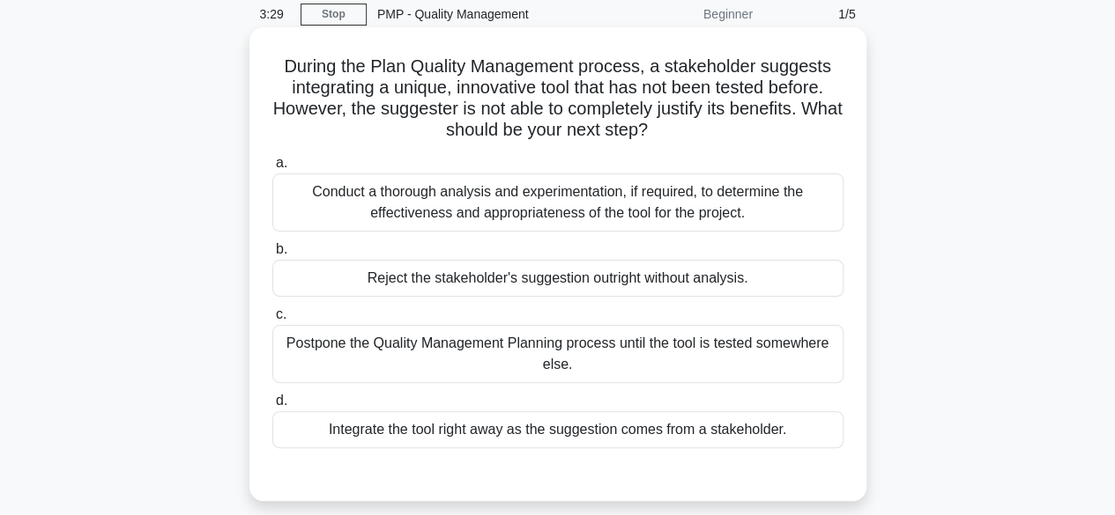
scroll to position [42, 0]
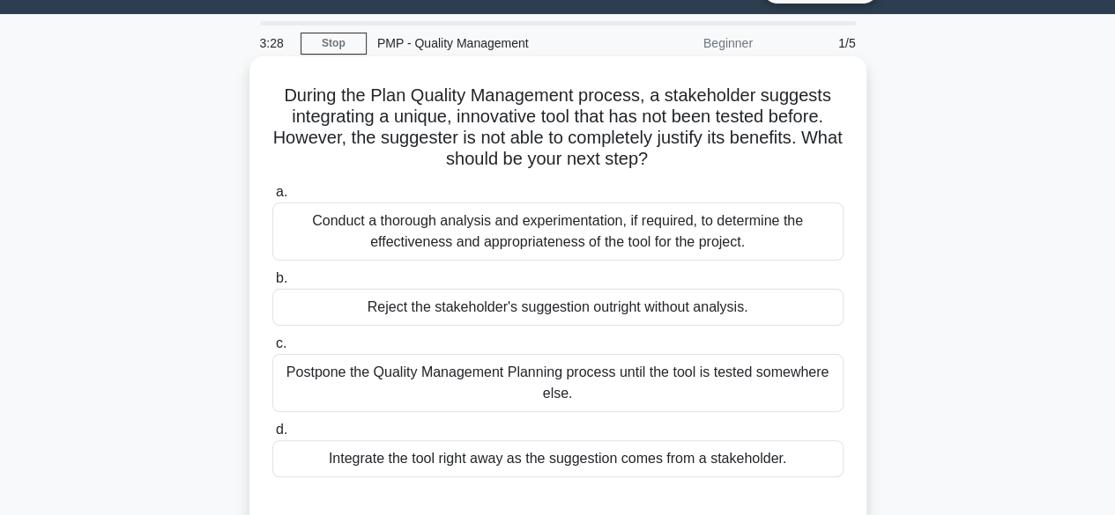
click at [567, 237] on div "Conduct a thorough analysis and experimentation, if required, to determine the …" at bounding box center [557, 232] width 571 height 58
click at [272, 198] on input "a. Conduct a thorough analysis and experimentation, if required, to determine t…" at bounding box center [272, 192] width 0 height 11
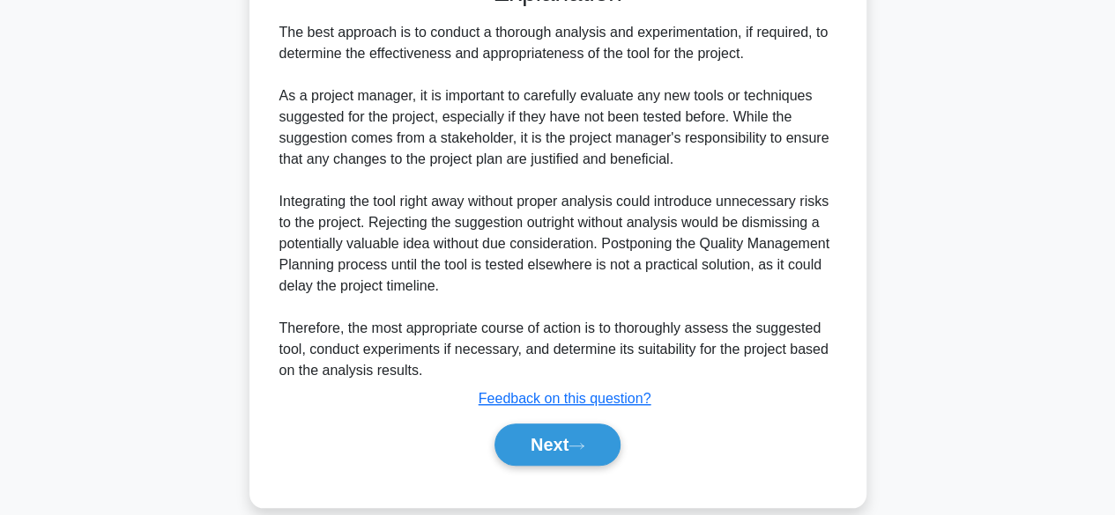
scroll to position [589, 0]
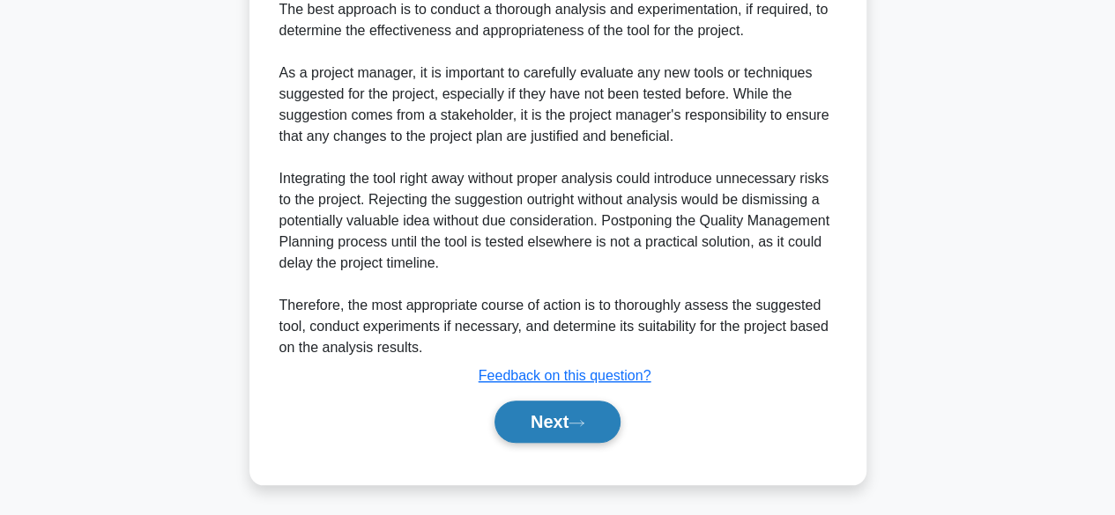
click at [555, 416] on button "Next" at bounding box center [557, 422] width 126 height 42
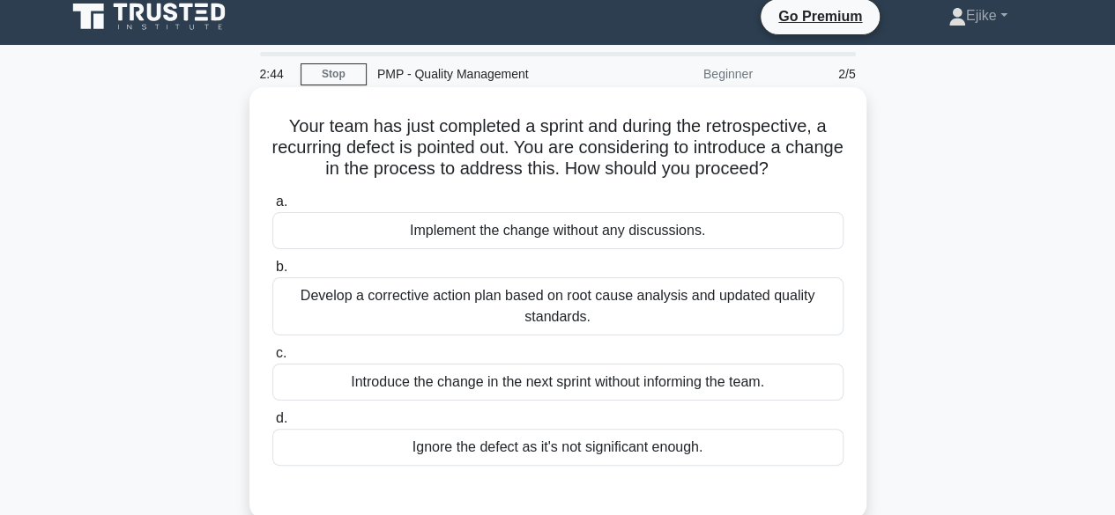
scroll to position [12, 0]
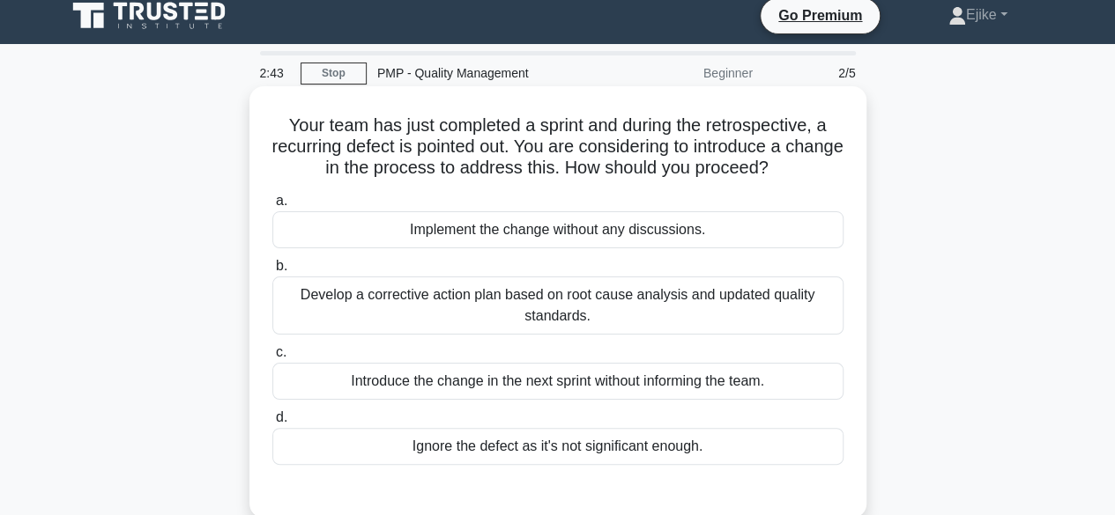
click at [552, 302] on div "Develop a corrective action plan based on root cause analysis and updated quali…" at bounding box center [557, 306] width 571 height 58
click at [272, 272] on input "b. Develop a corrective action plan based on root cause analysis and updated qu…" at bounding box center [272, 266] width 0 height 11
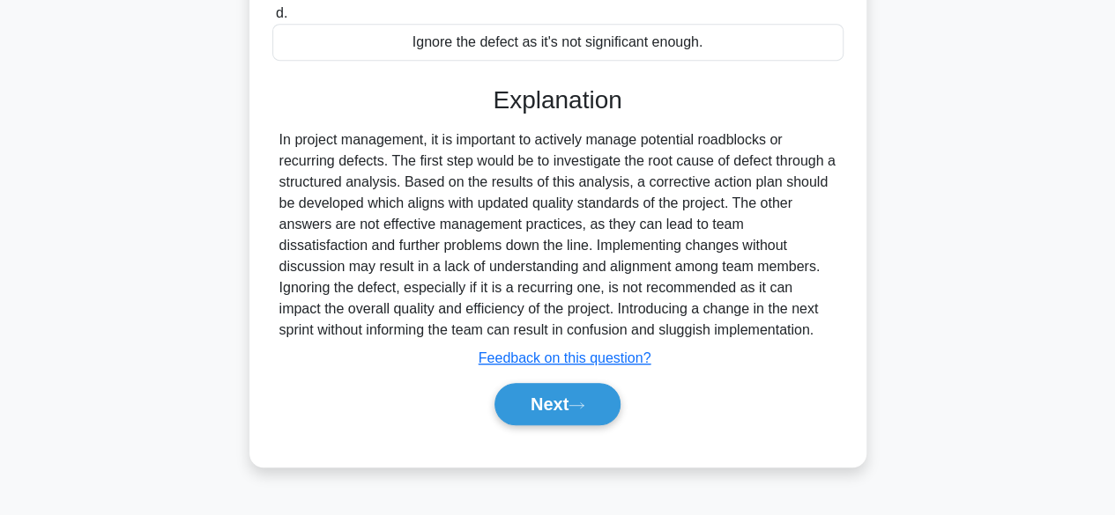
scroll to position [421, 0]
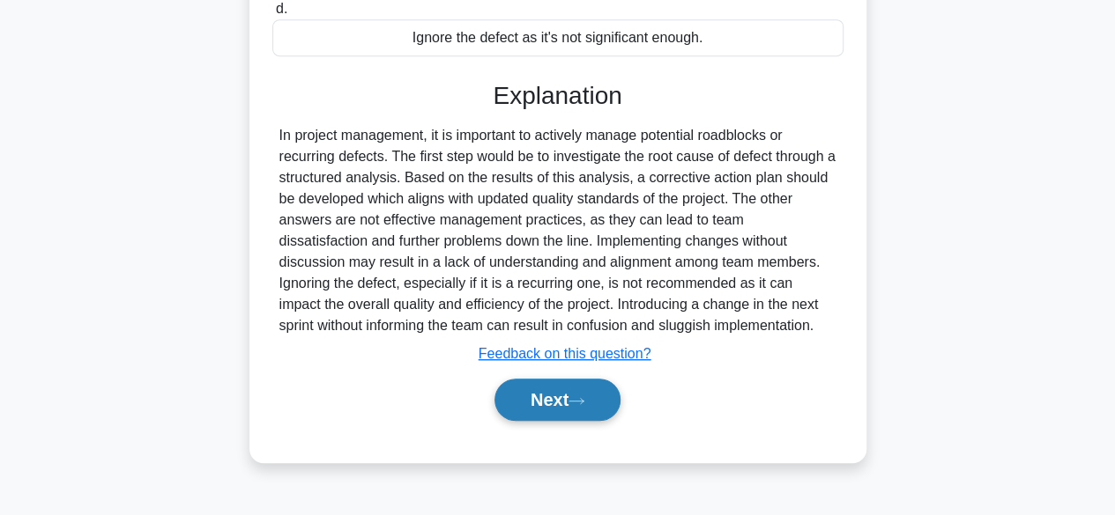
click at [548, 400] on button "Next" at bounding box center [557, 400] width 126 height 42
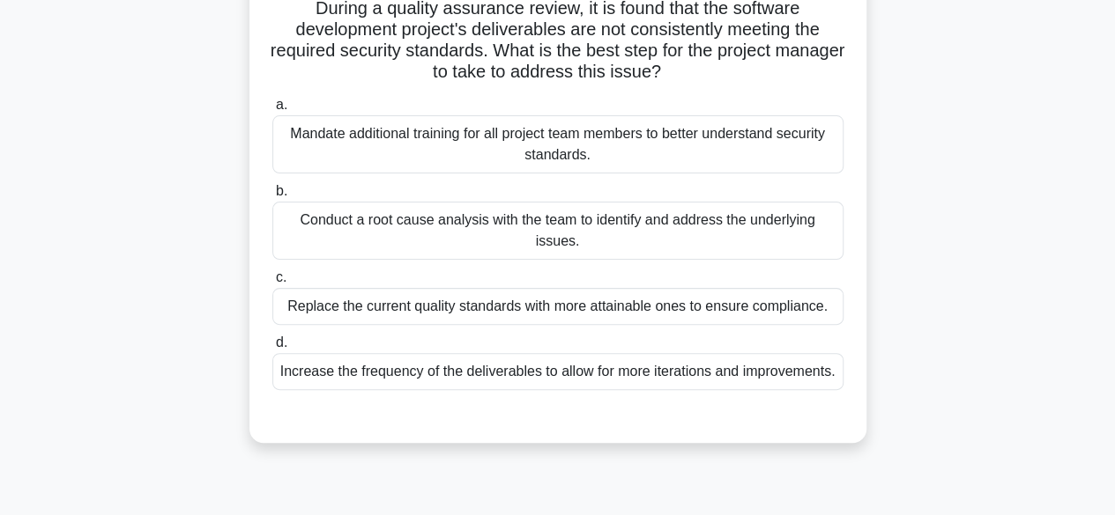
scroll to position [137, 0]
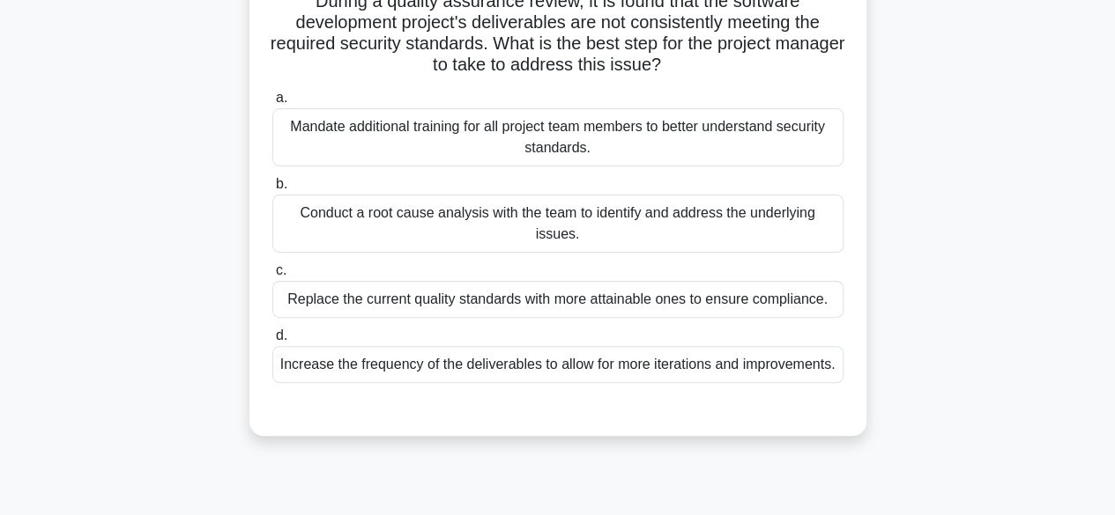
click at [470, 219] on div "Conduct a root cause analysis with the team to identify and address the underly…" at bounding box center [557, 224] width 571 height 58
click at [272, 190] on input "b. Conduct a root cause analysis with the team to identify and address the unde…" at bounding box center [272, 184] width 0 height 11
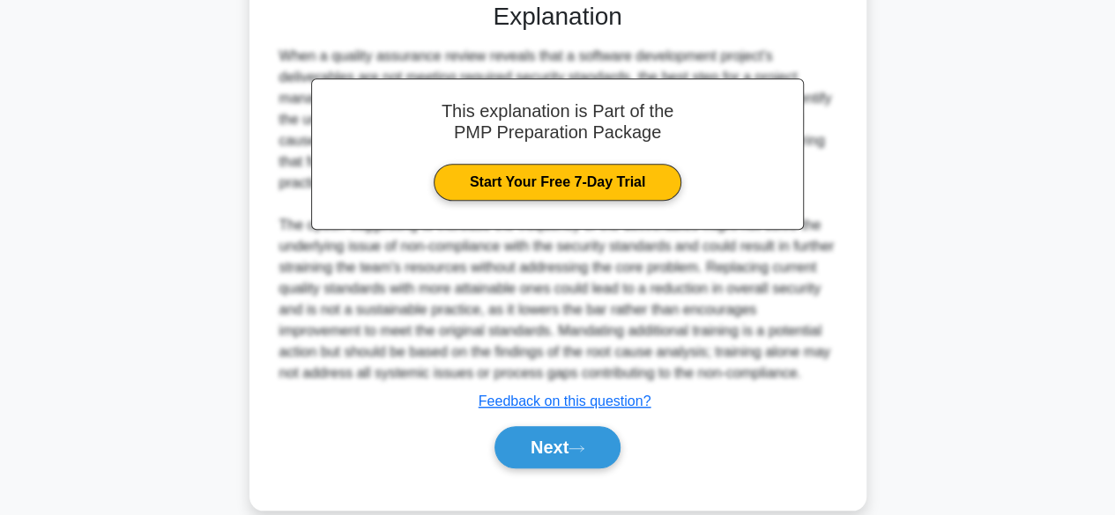
scroll to position [568, 0]
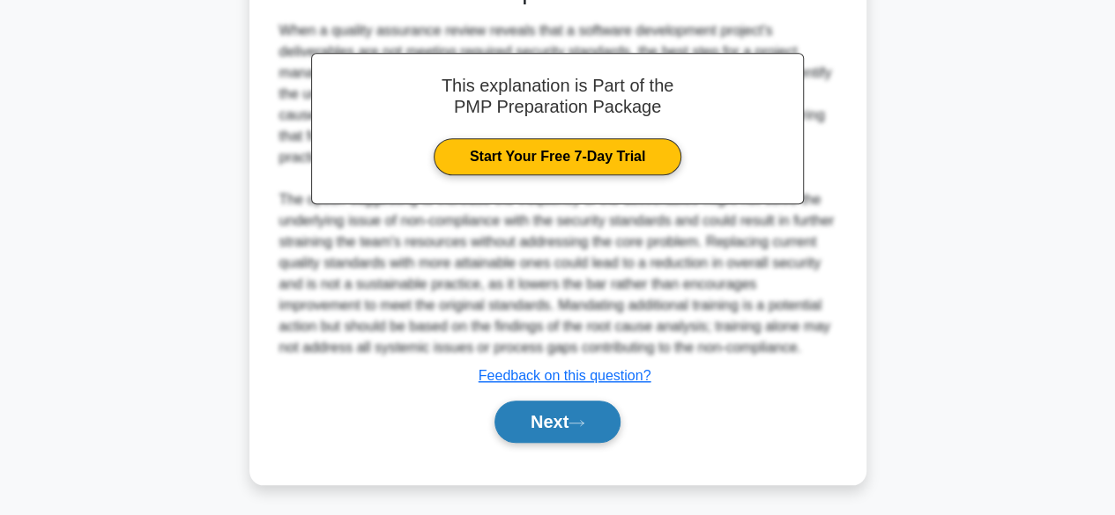
click at [542, 413] on button "Next" at bounding box center [557, 422] width 126 height 42
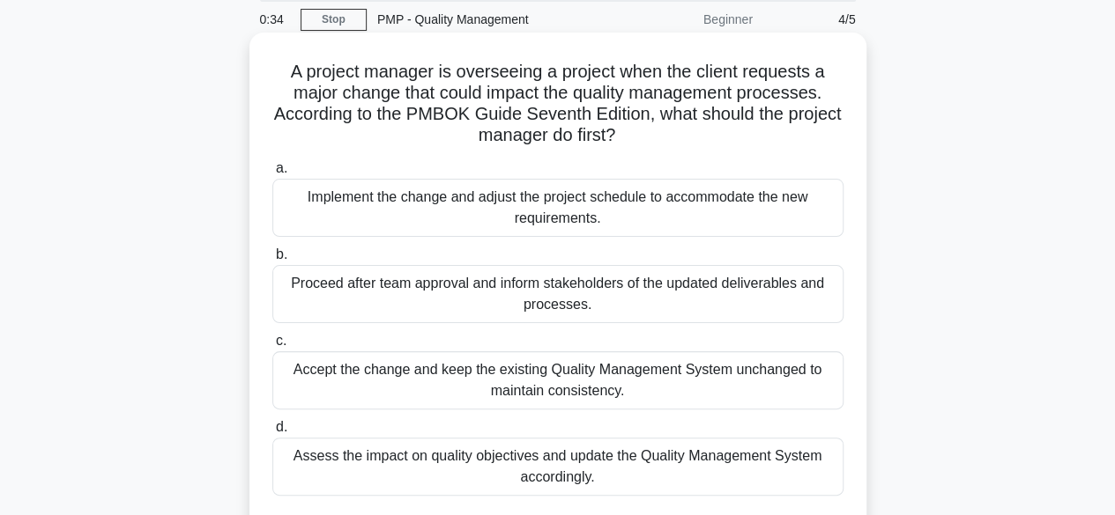
scroll to position [68, 0]
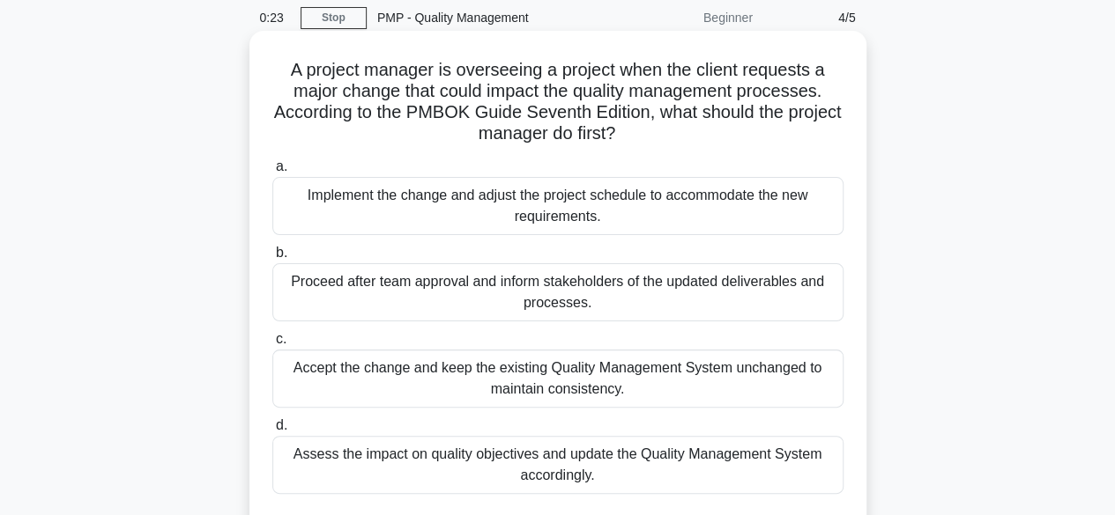
click at [641, 216] on div "Implement the change and adjust the project schedule to accommodate the new req…" at bounding box center [557, 206] width 571 height 58
click at [272, 173] on input "a. Implement the change and adjust the project schedule to accommodate the new …" at bounding box center [272, 166] width 0 height 11
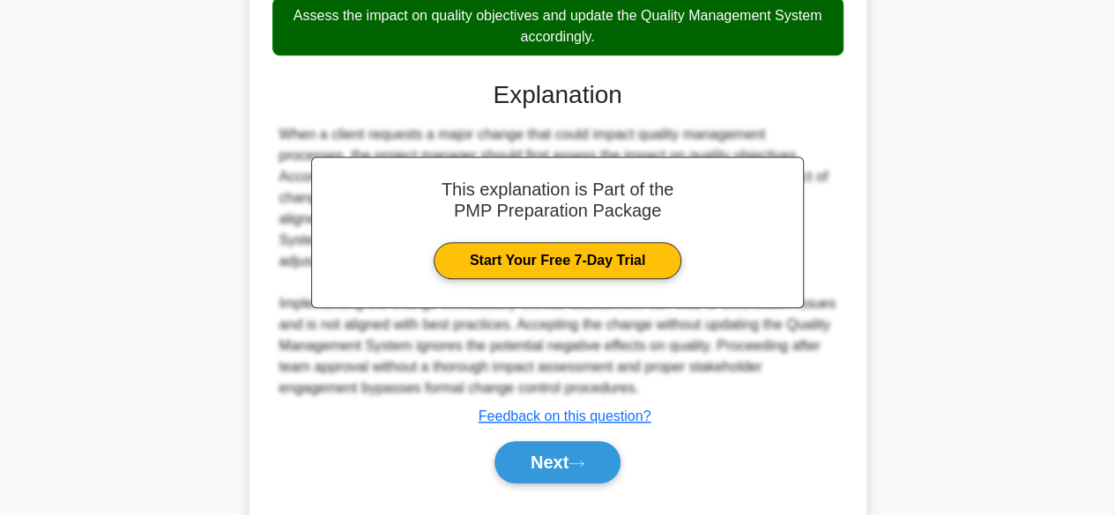
scroll to position [515, 0]
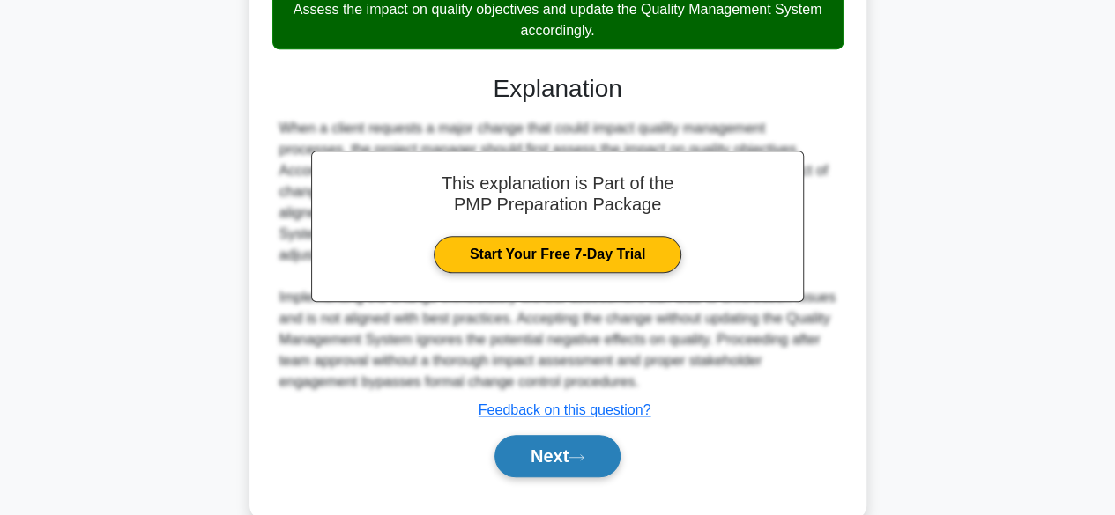
click at [580, 441] on button "Next" at bounding box center [557, 456] width 126 height 42
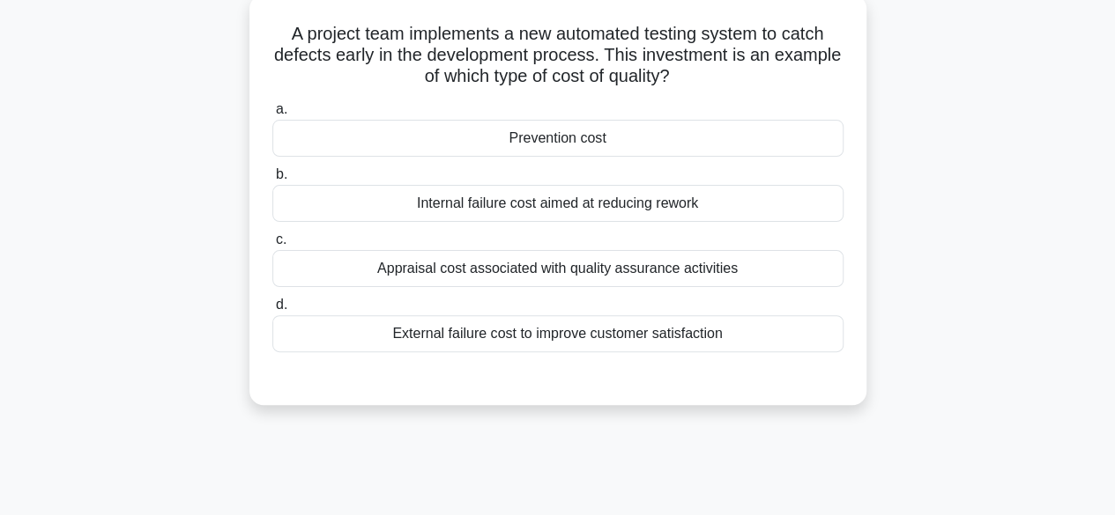
scroll to position [0, 0]
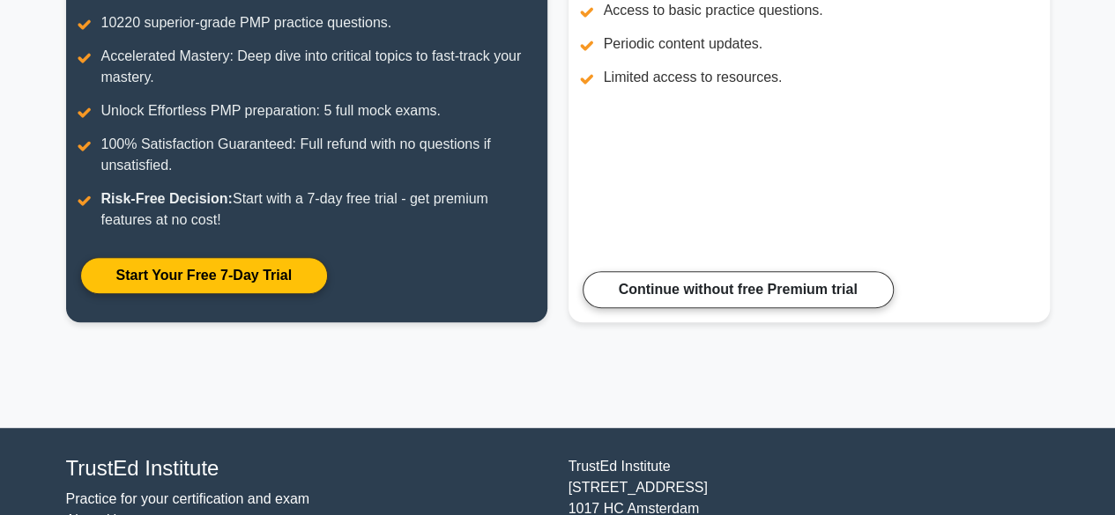
scroll to position [334, 0]
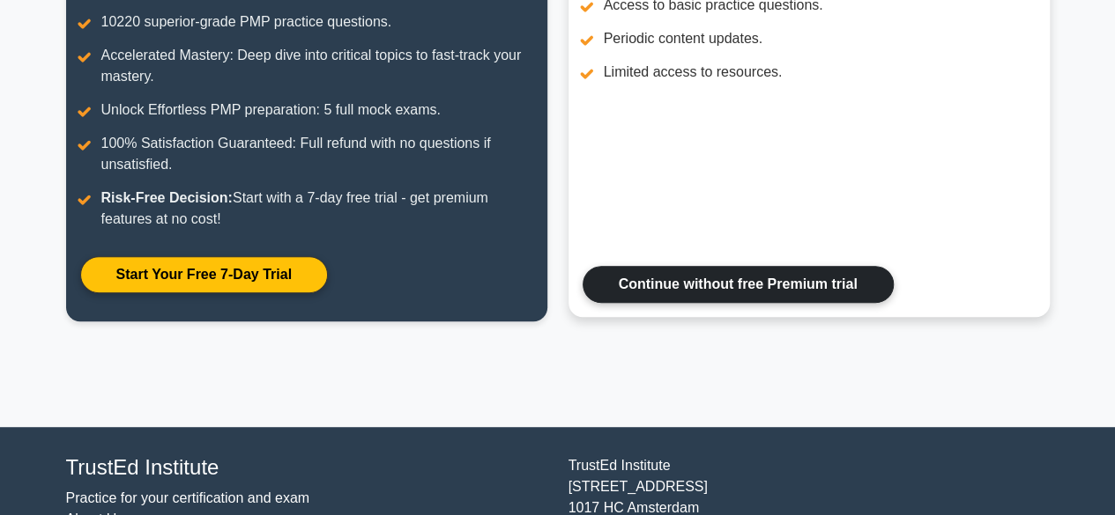
click at [709, 290] on link "Continue without free Premium trial" at bounding box center [737, 284] width 311 height 37
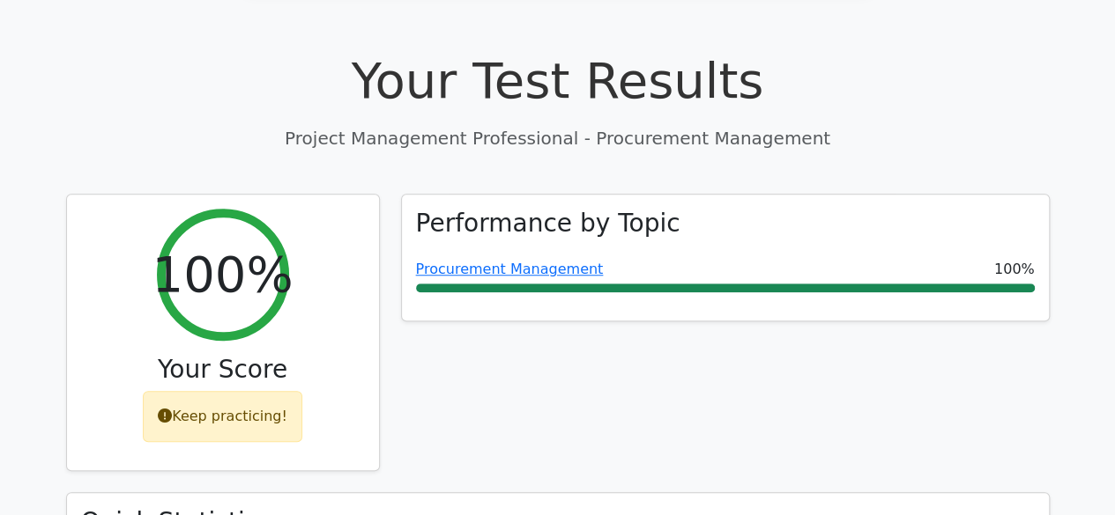
scroll to position [600, 0]
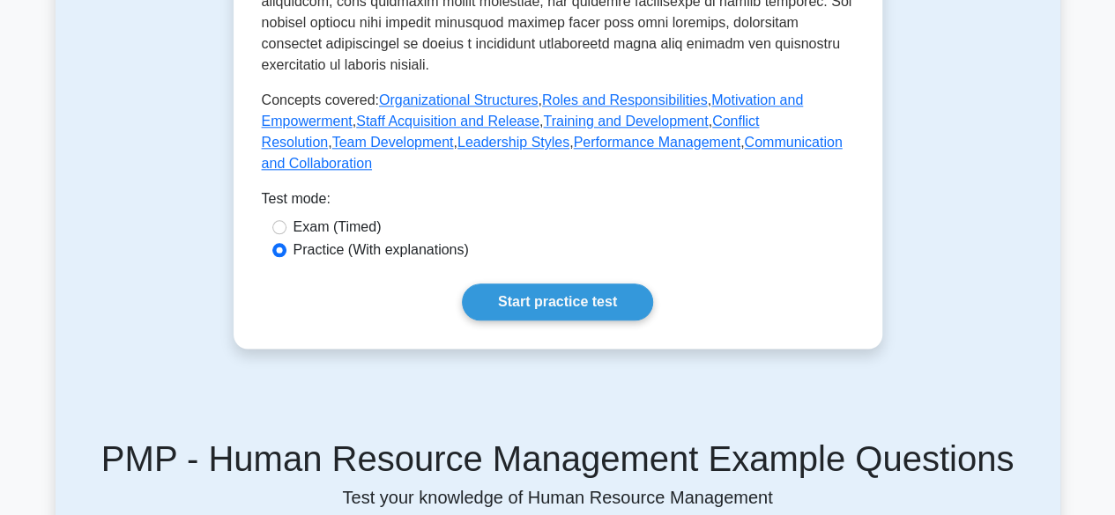
scroll to position [923, 0]
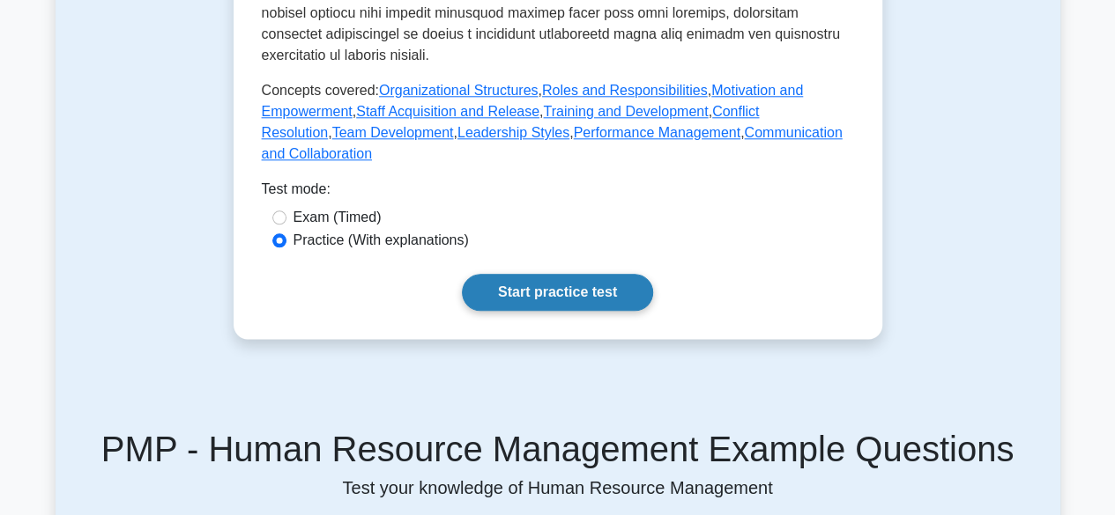
click at [513, 274] on link "Start practice test" at bounding box center [557, 292] width 191 height 37
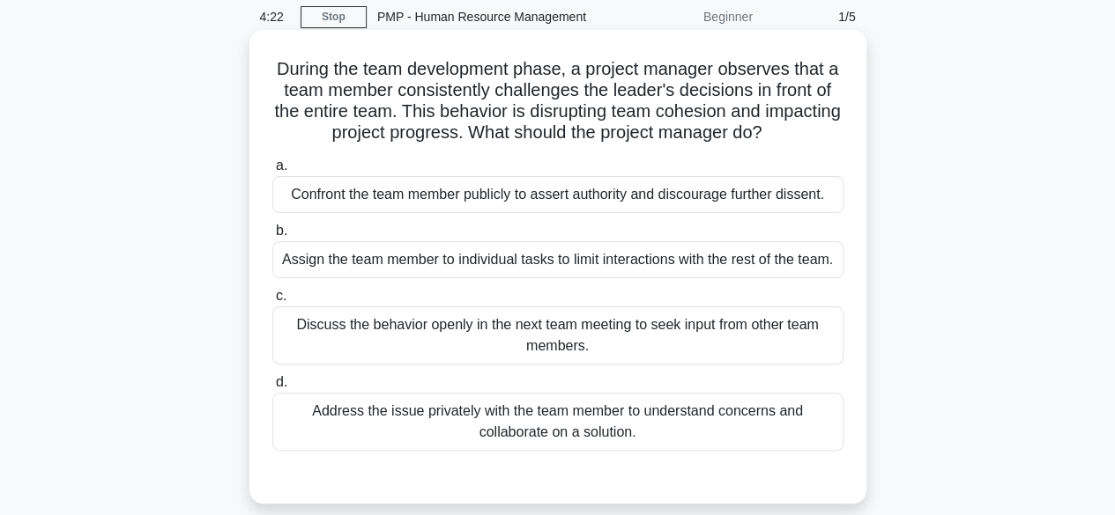
scroll to position [70, 0]
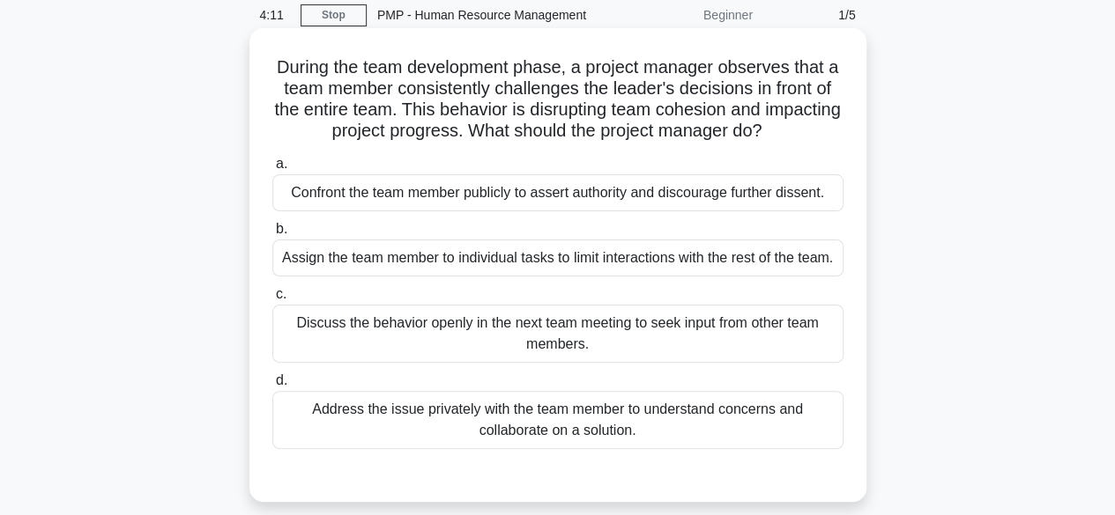
click at [640, 441] on div "Address the issue privately with the team member to understand concerns and col…" at bounding box center [557, 420] width 571 height 58
click at [272, 387] on input "d. Address the issue privately with the team member to understand concerns and …" at bounding box center [272, 380] width 0 height 11
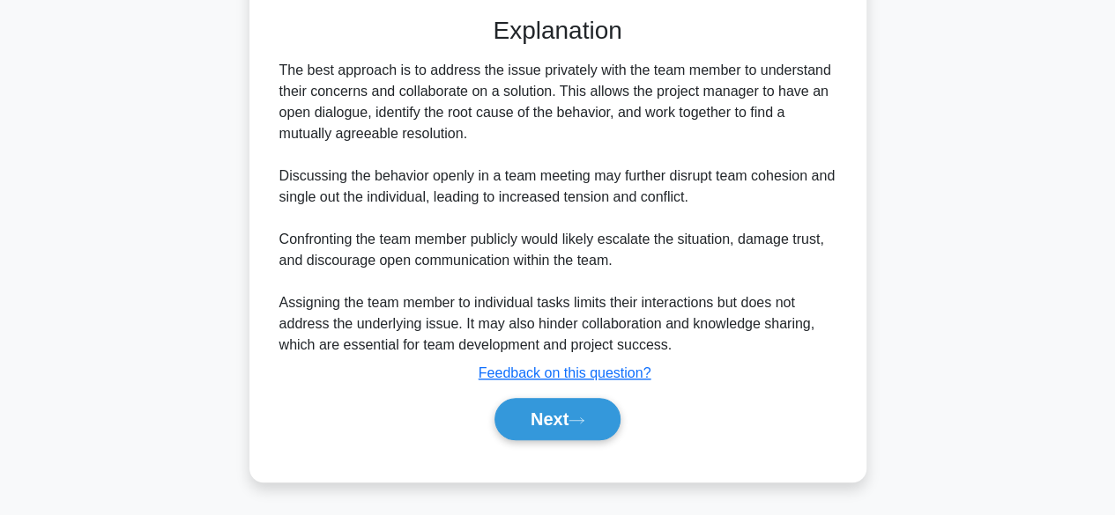
scroll to position [547, 0]
click at [559, 417] on button "Next" at bounding box center [557, 419] width 126 height 42
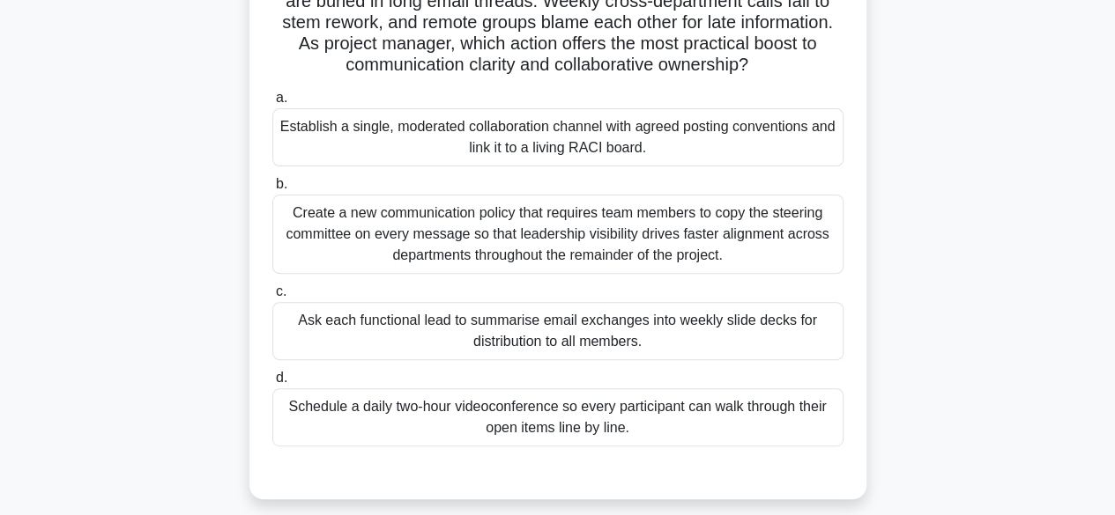
scroll to position [178, 0]
click at [558, 149] on div "Establish a single, moderated collaboration channel with agreed posting convent…" at bounding box center [557, 138] width 571 height 58
click at [272, 105] on input "a. Establish a single, moderated collaboration channel with agreed posting conv…" at bounding box center [272, 98] width 0 height 11
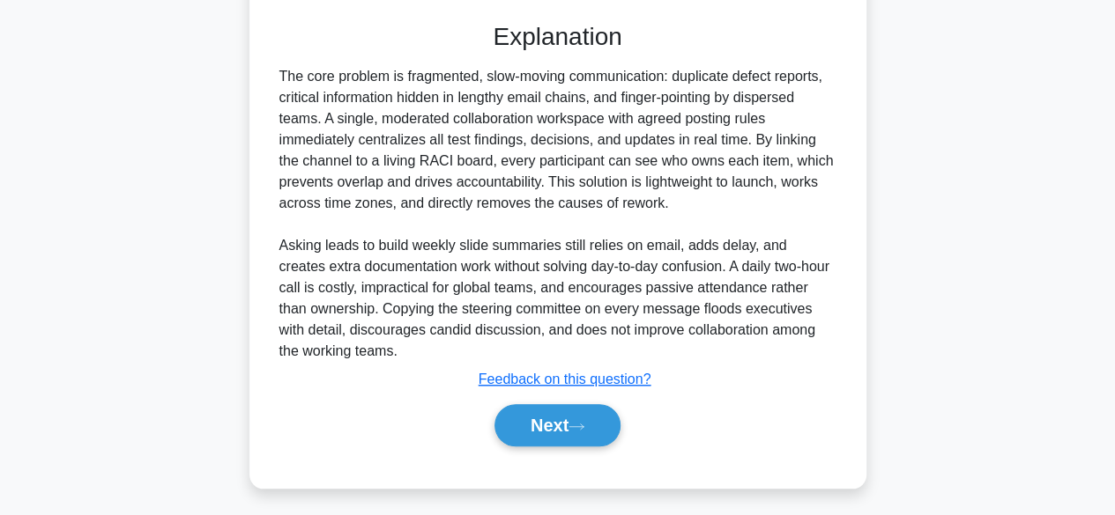
scroll to position [632, 0]
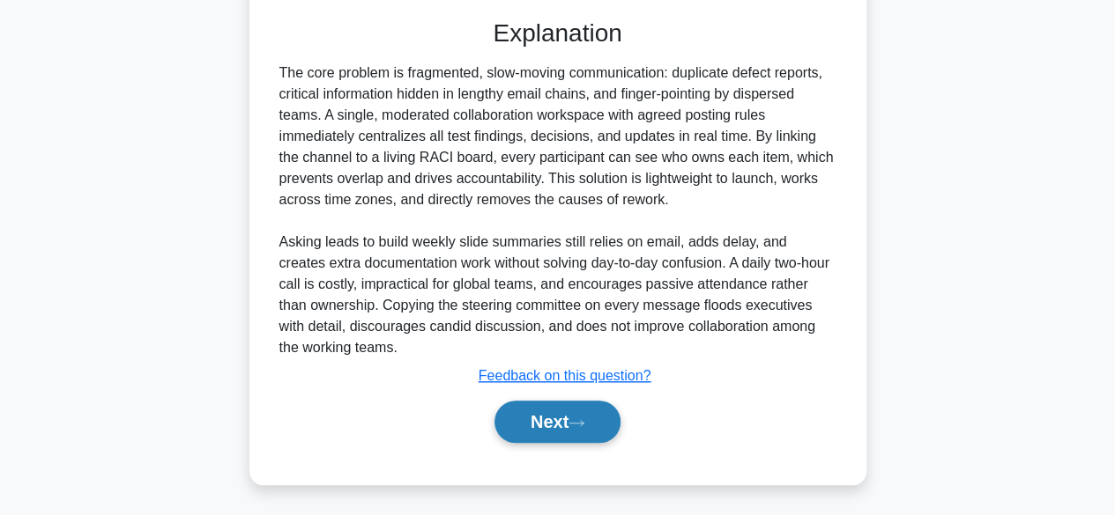
click at [549, 409] on button "Next" at bounding box center [557, 422] width 126 height 42
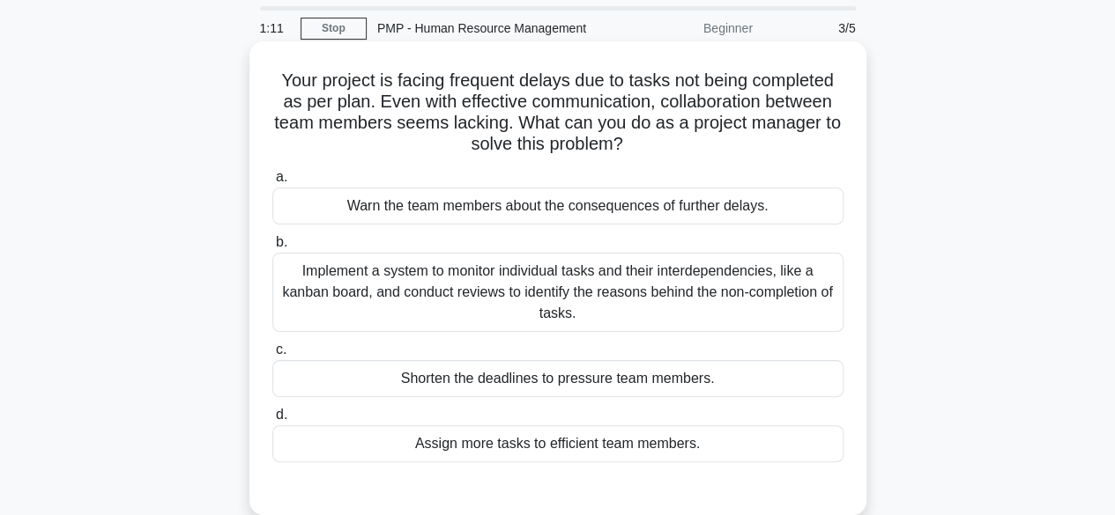
scroll to position [59, 0]
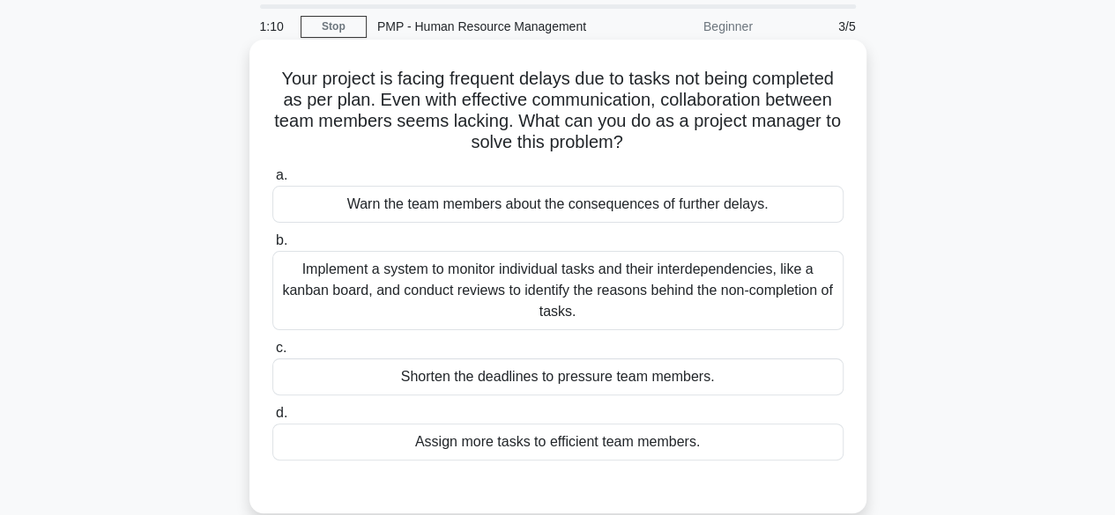
click at [615, 285] on div "Implement a system to monitor individual tasks and their interdependencies, lik…" at bounding box center [557, 290] width 571 height 79
click at [272, 247] on input "b. Implement a system to monitor individual tasks and their interdependencies, …" at bounding box center [272, 240] width 0 height 11
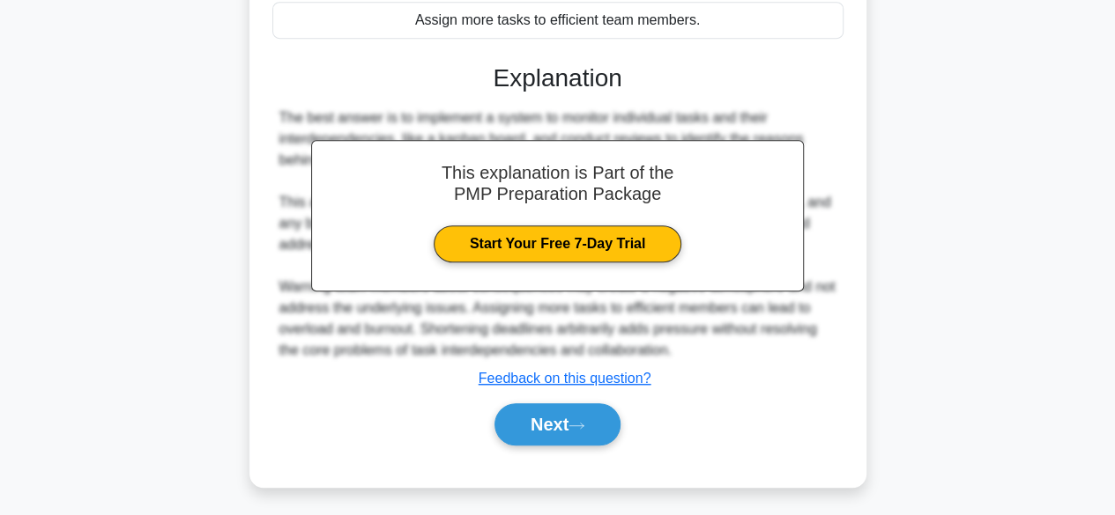
scroll to position [484, 0]
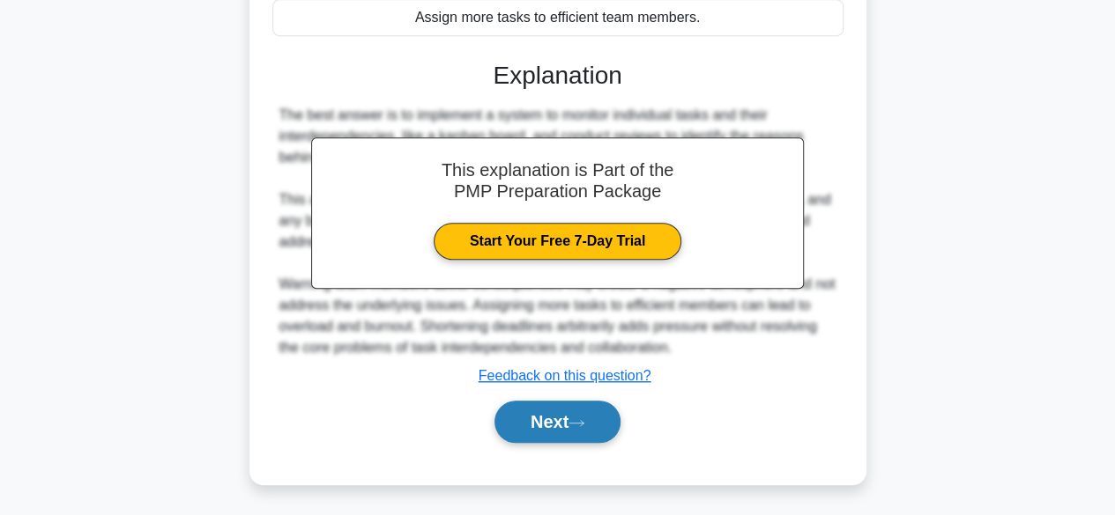
click at [566, 429] on button "Next" at bounding box center [557, 422] width 126 height 42
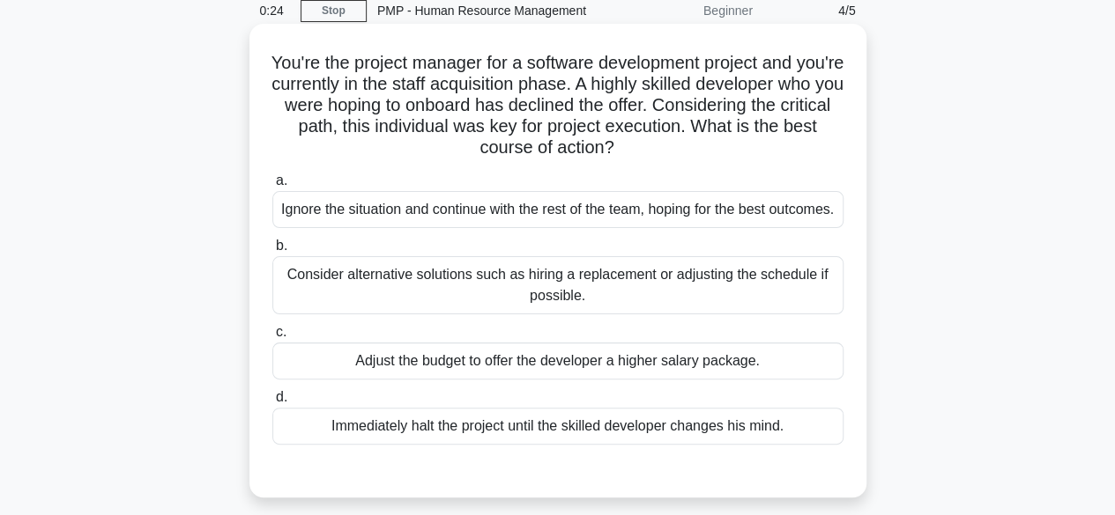
scroll to position [80, 0]
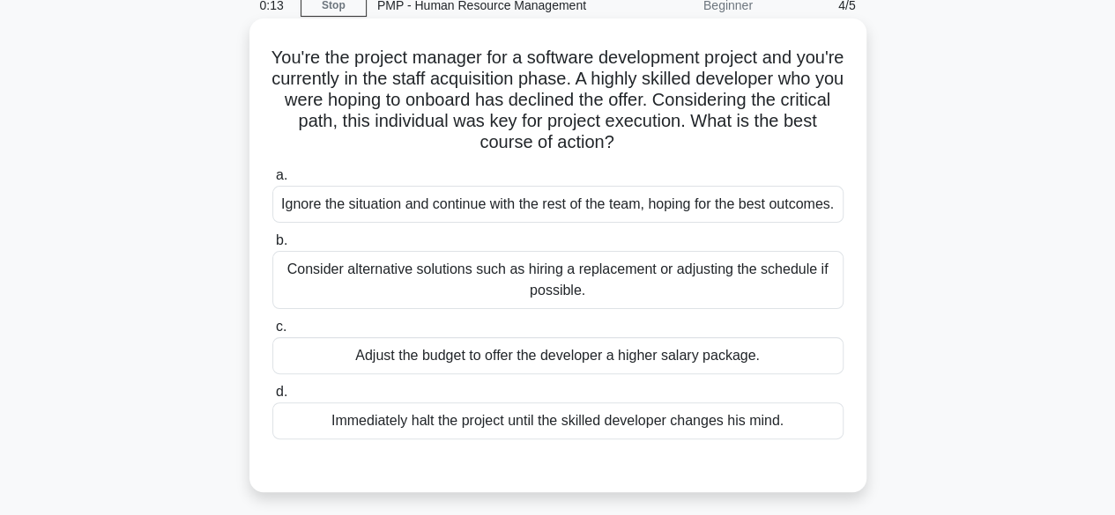
click at [499, 294] on div "Consider alternative solutions such as hiring a replacement or adjusting the sc…" at bounding box center [557, 280] width 571 height 58
click at [272, 247] on input "b. Consider alternative solutions such as hiring a replacement or adjusting the…" at bounding box center [272, 240] width 0 height 11
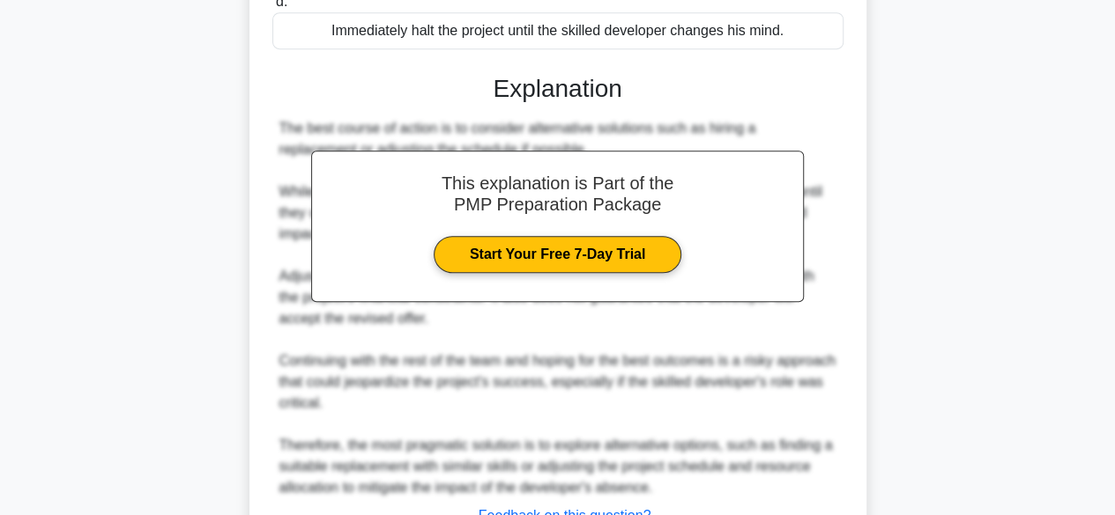
scroll to position [632, 0]
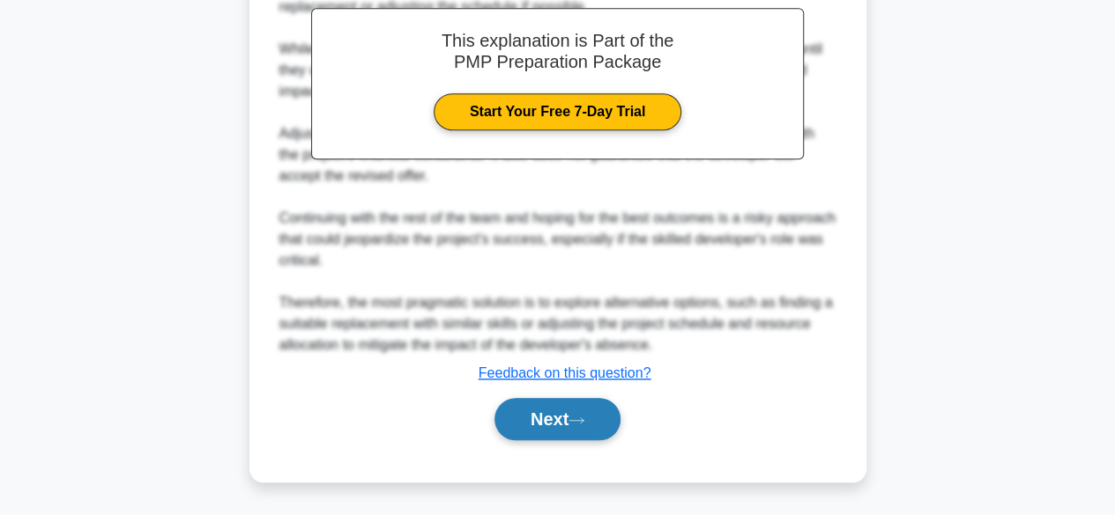
click at [560, 422] on button "Next" at bounding box center [557, 419] width 126 height 42
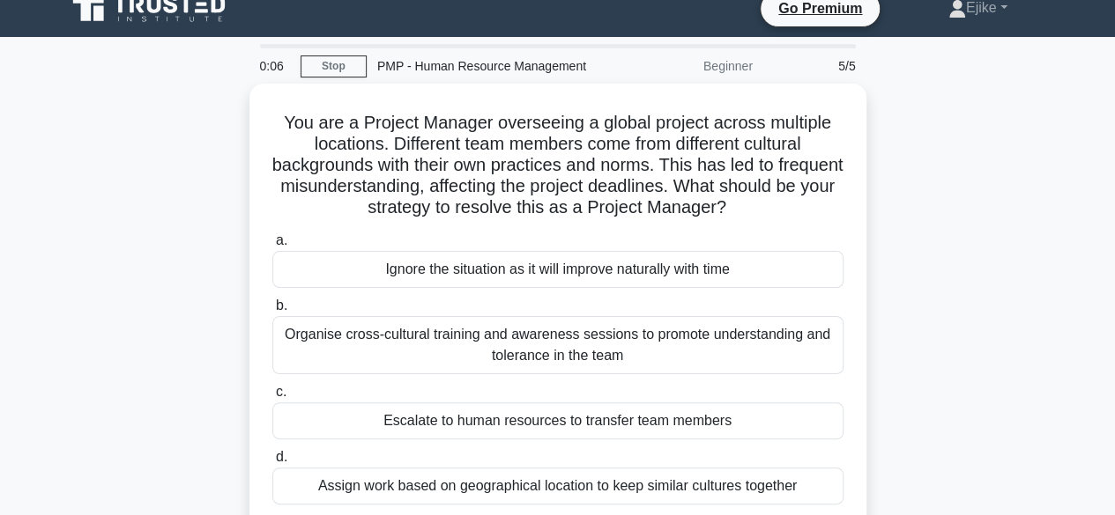
scroll to position [0, 0]
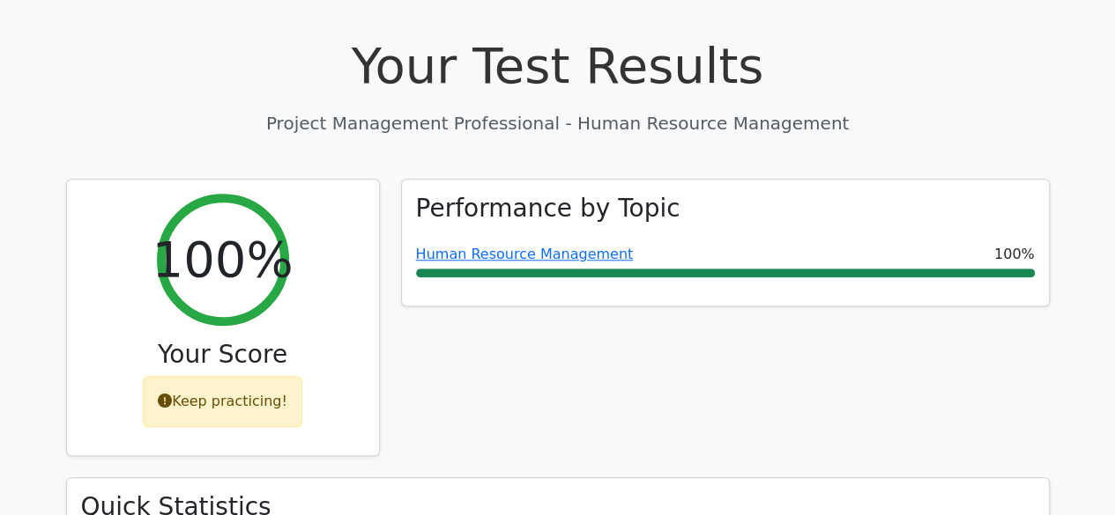
scroll to position [617, 0]
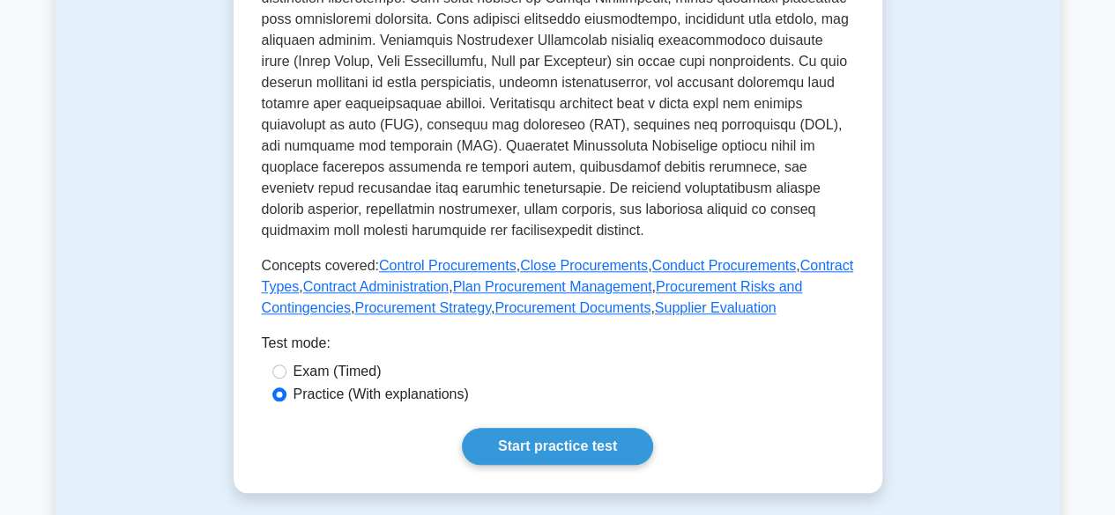
scroll to position [728, 0]
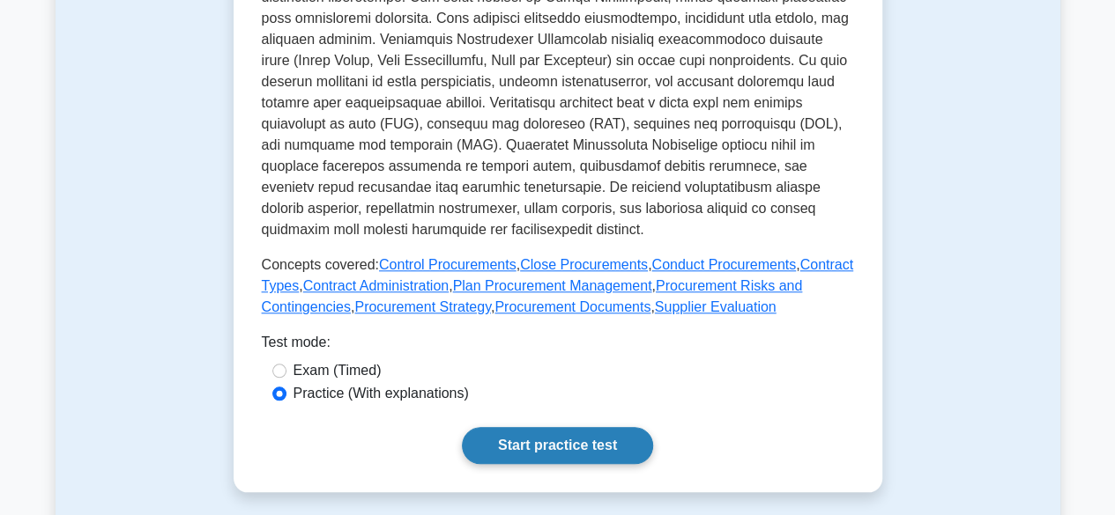
click at [536, 428] on link "Start practice test" at bounding box center [557, 445] width 191 height 37
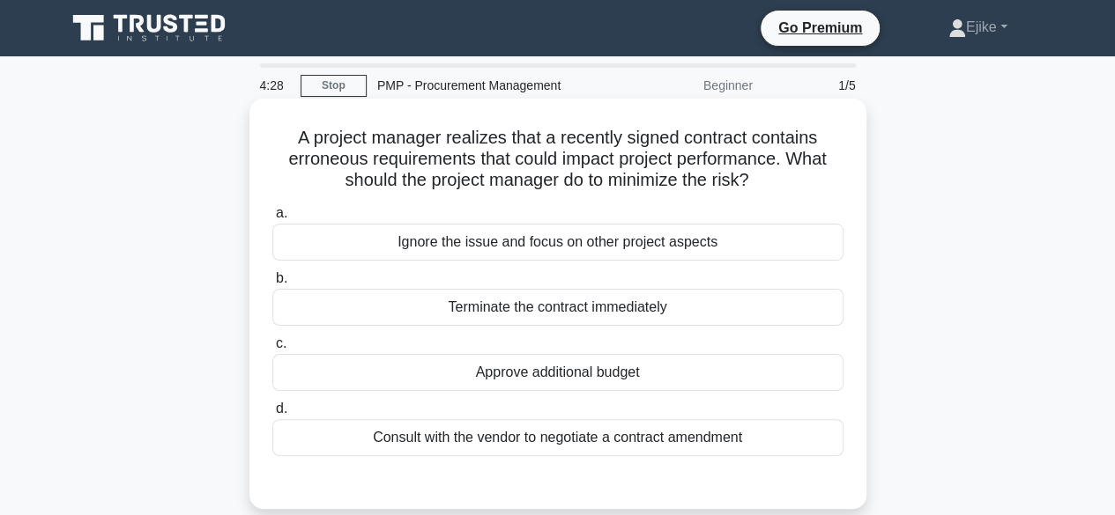
click at [648, 443] on div "Consult with the vendor to negotiate a contract amendment" at bounding box center [557, 437] width 571 height 37
click at [272, 415] on input "d. Consult with the vendor to negotiate a contract amendment" at bounding box center [272, 409] width 0 height 11
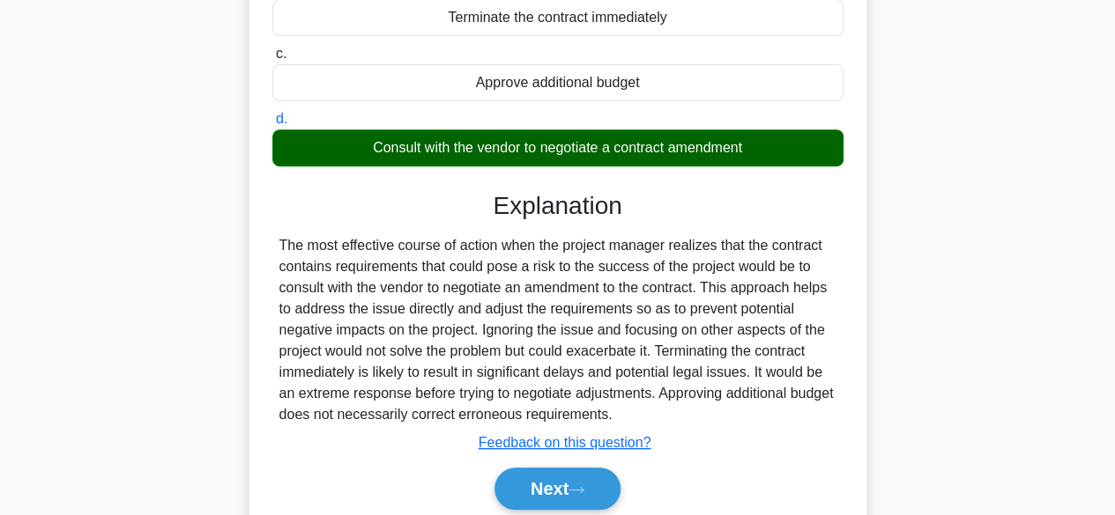
scroll to position [297, 0]
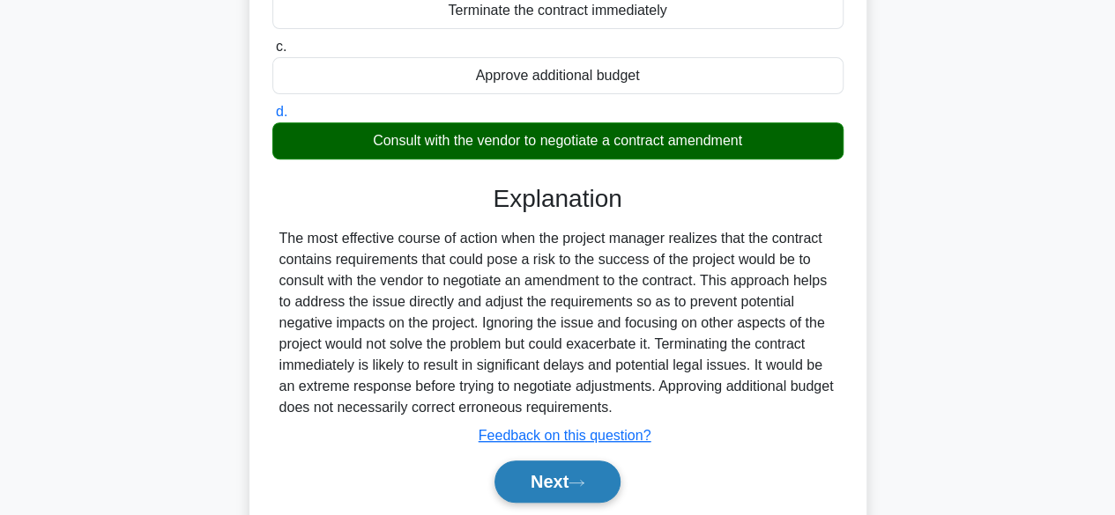
click at [566, 482] on button "Next" at bounding box center [557, 482] width 126 height 42
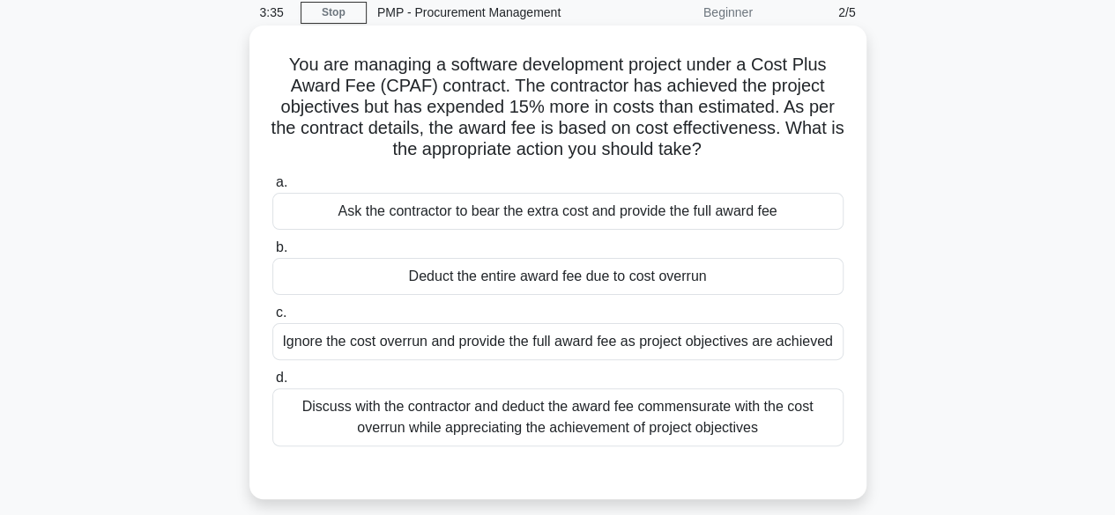
scroll to position [78, 0]
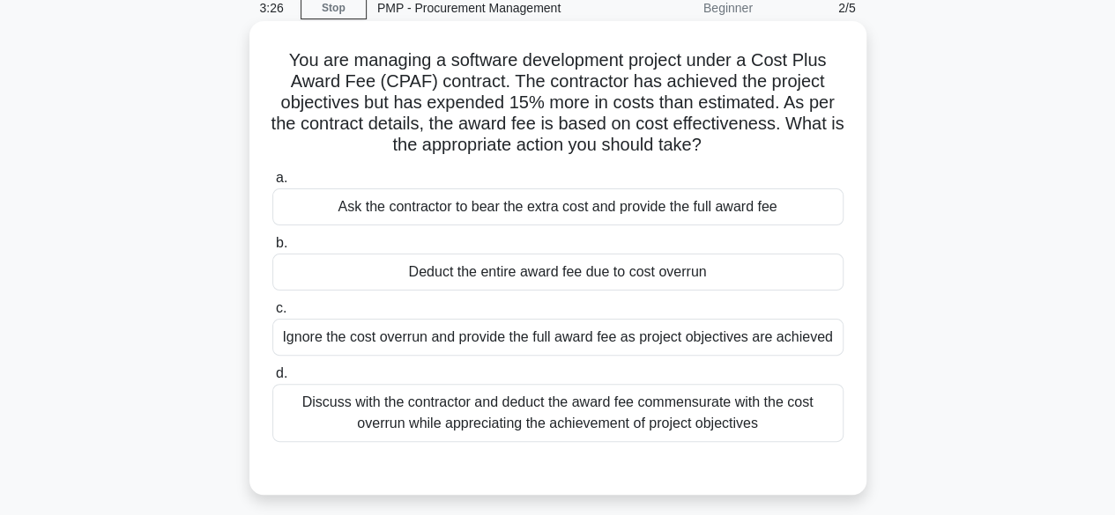
click at [577, 406] on div "Discuss with the contractor and deduct the award fee commensurate with the cost…" at bounding box center [557, 413] width 571 height 58
click at [272, 380] on input "d. Discuss with the contractor and deduct the award fee commensurate with the c…" at bounding box center [272, 373] width 0 height 11
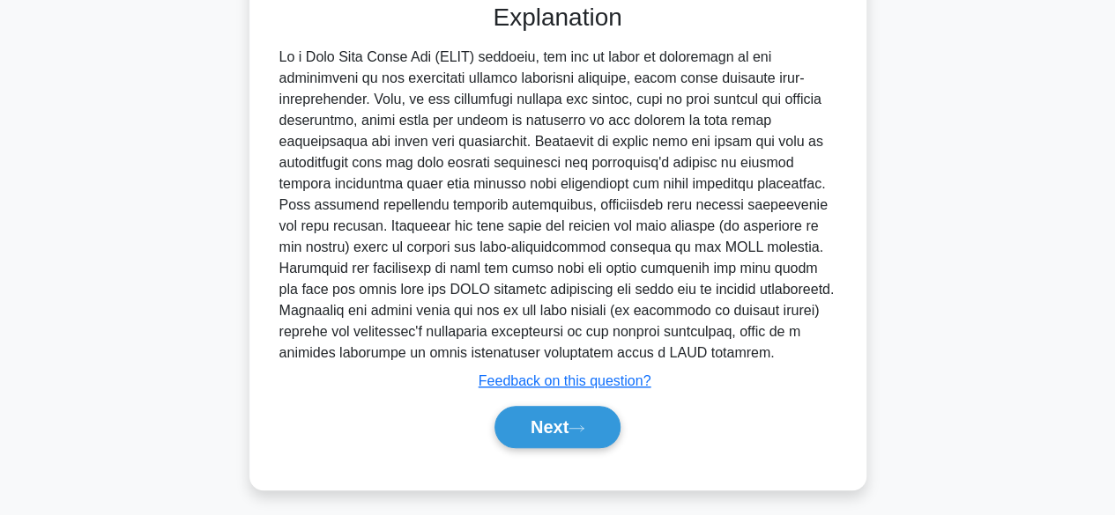
scroll to position [543, 0]
click at [567, 416] on button "Next" at bounding box center [557, 426] width 126 height 42
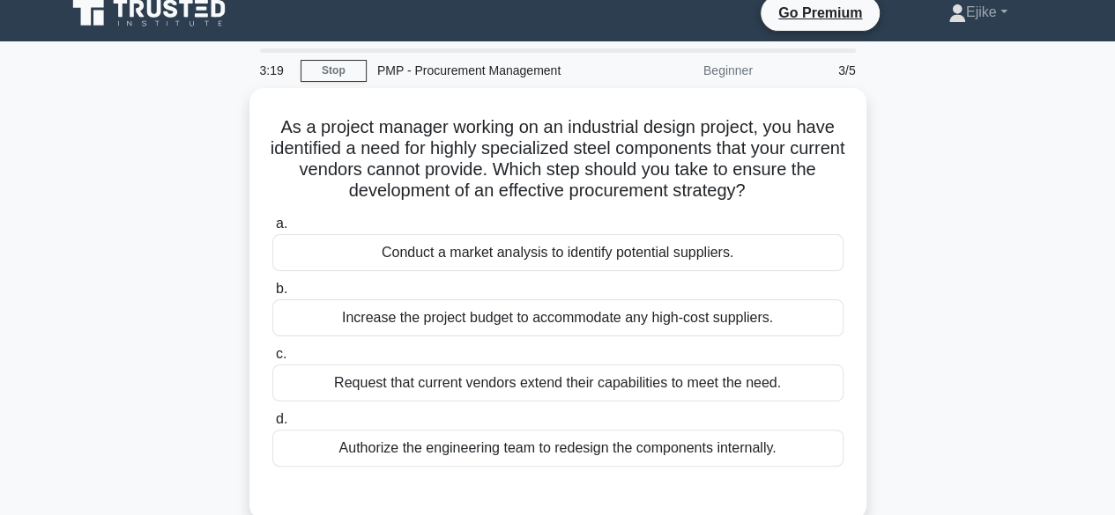
scroll to position [0, 0]
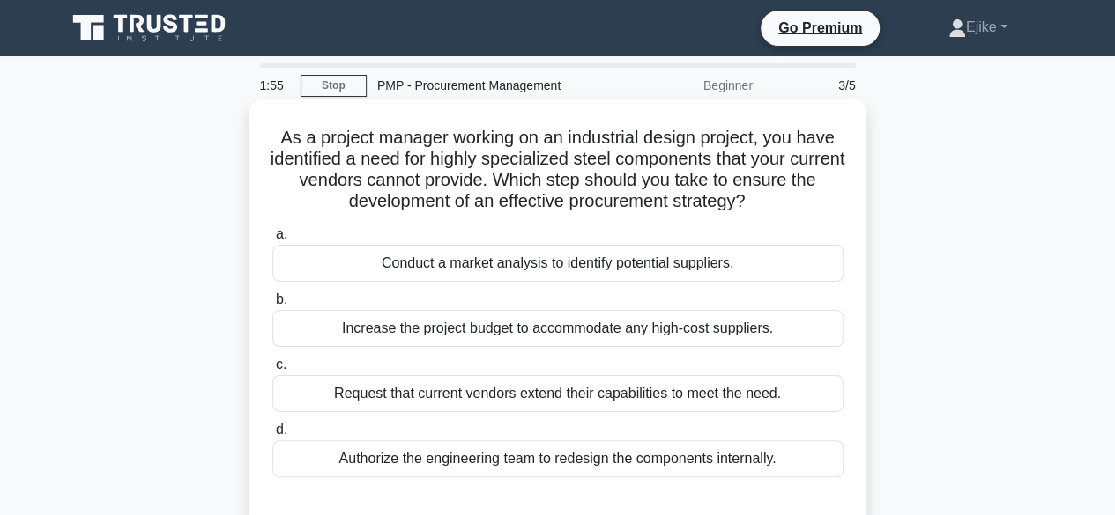
click at [502, 266] on div "Conduct a market analysis to identify potential suppliers." at bounding box center [557, 263] width 571 height 37
click at [272, 241] on input "a. Conduct a market analysis to identify potential suppliers." at bounding box center [272, 234] width 0 height 11
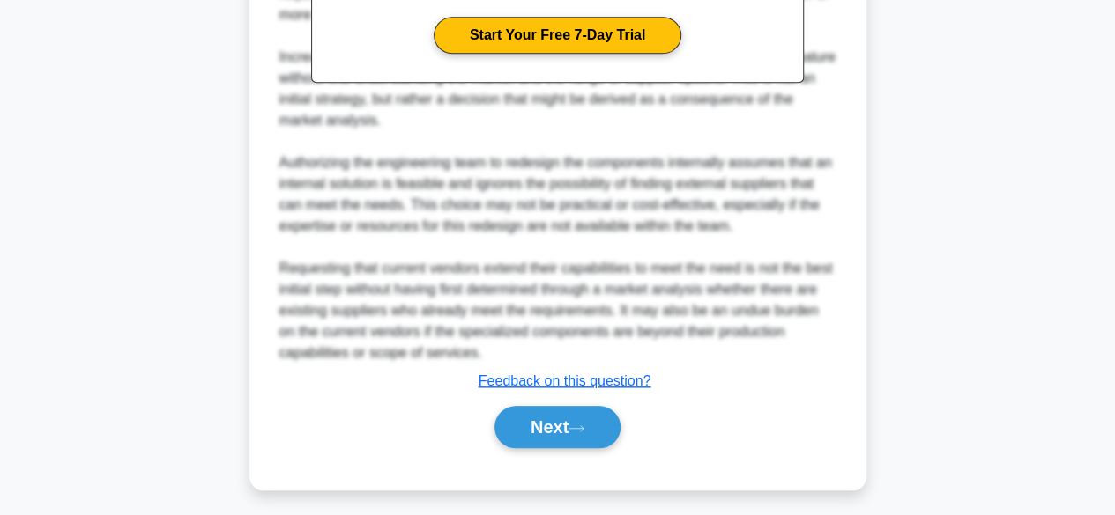
scroll to position [653, 0]
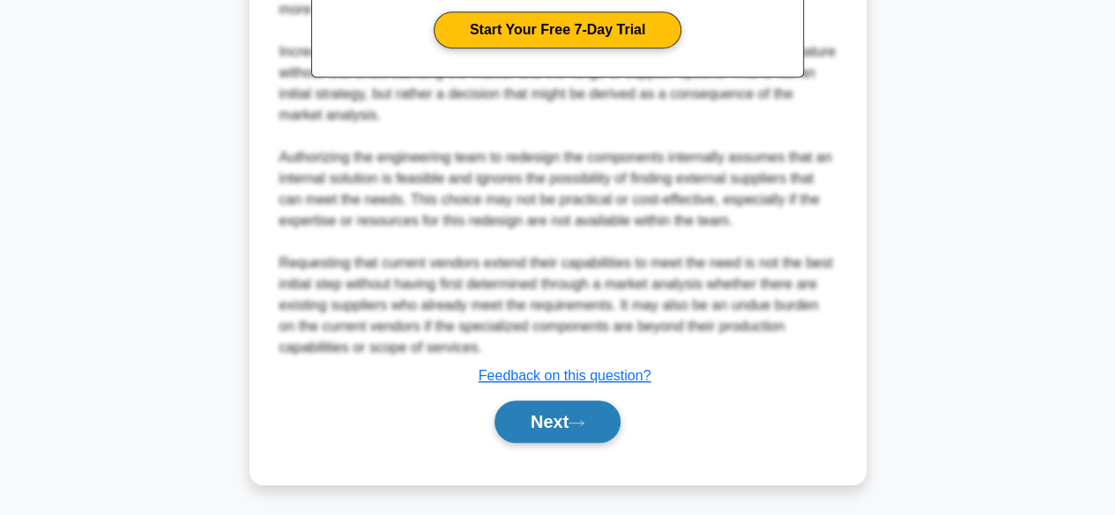
click at [552, 427] on button "Next" at bounding box center [557, 422] width 126 height 42
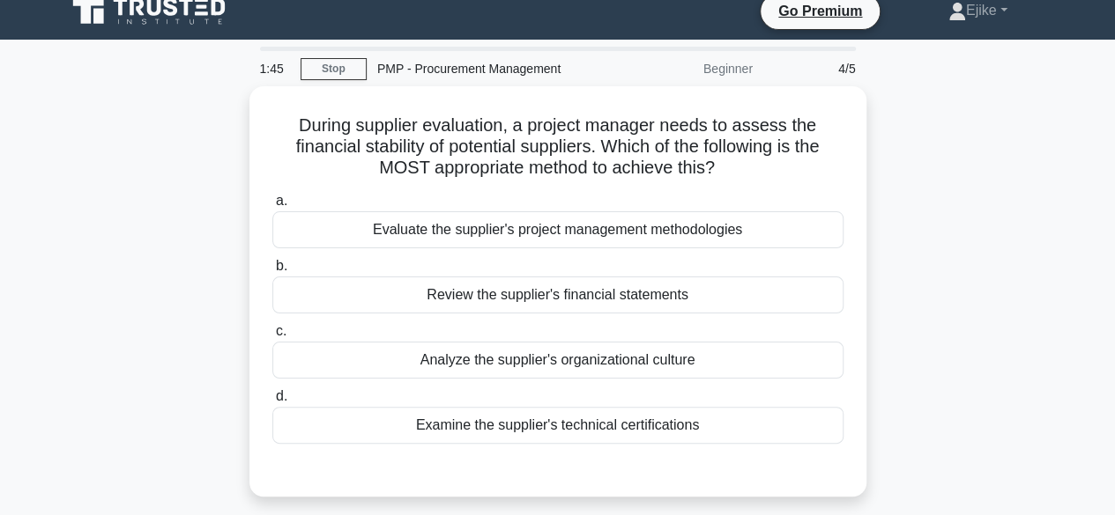
scroll to position [0, 0]
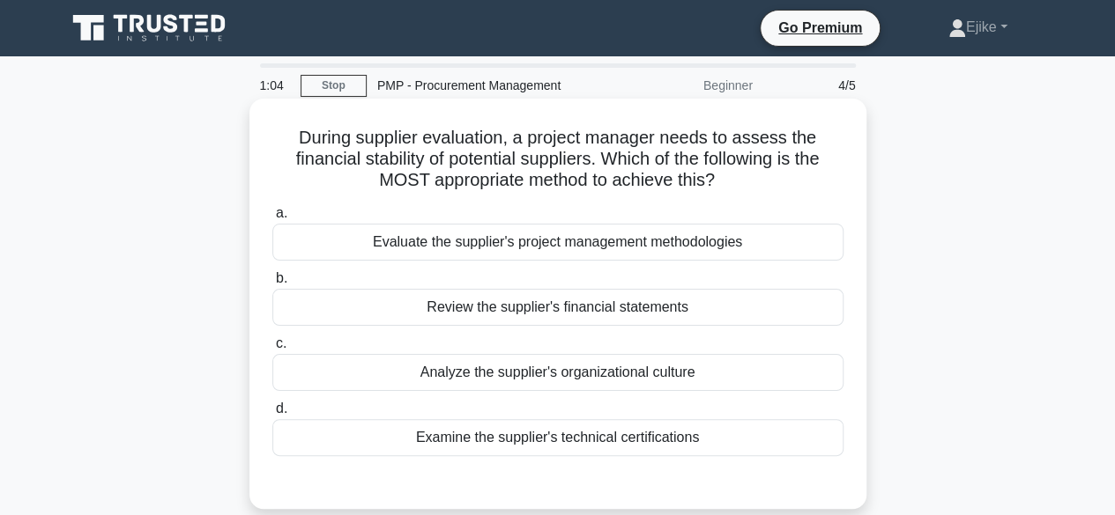
click at [497, 311] on div "Review the supplier's financial statements" at bounding box center [557, 307] width 571 height 37
click at [272, 285] on input "b. Review the supplier's financial statements" at bounding box center [272, 278] width 0 height 11
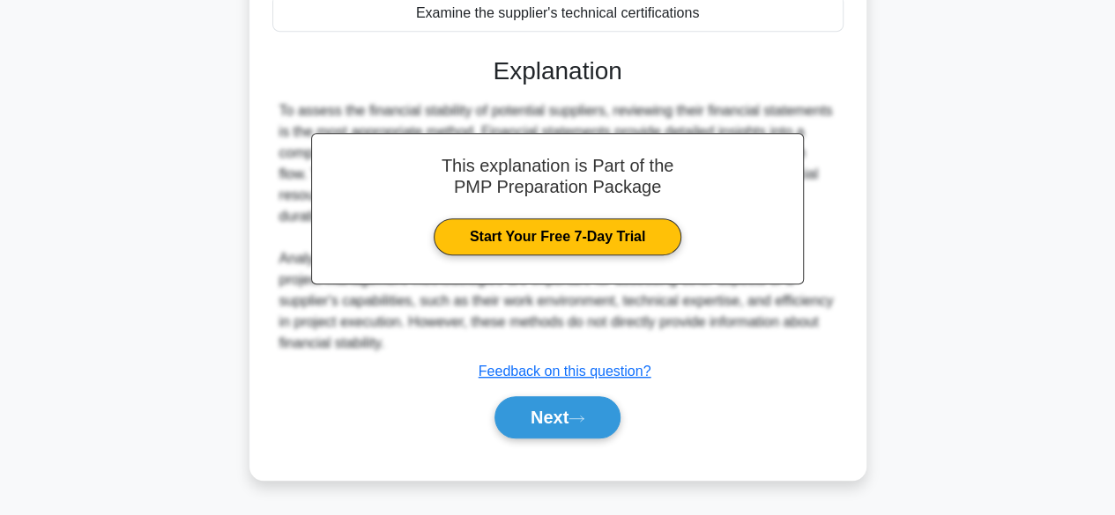
scroll to position [436, 0]
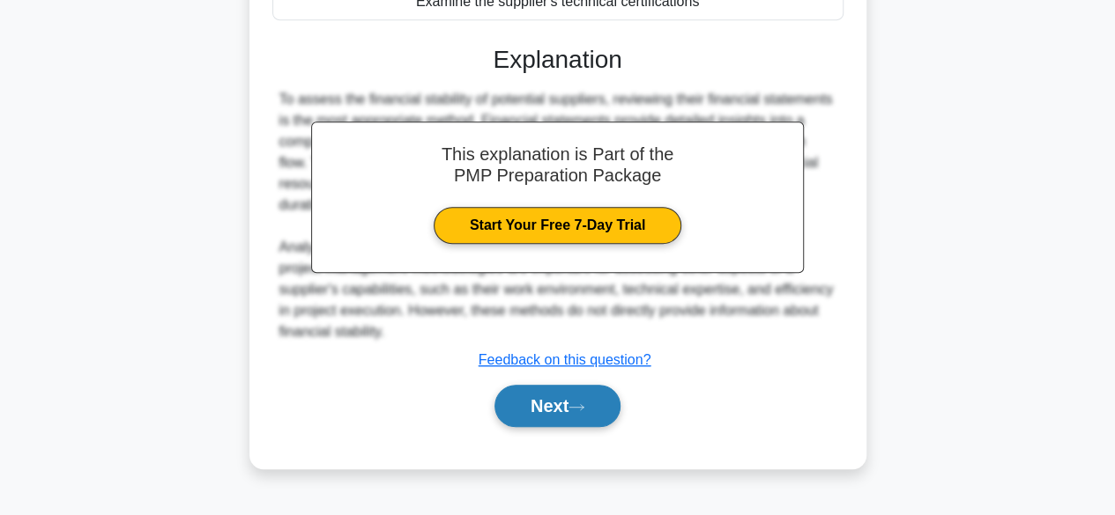
click at [544, 406] on button "Next" at bounding box center [557, 406] width 126 height 42
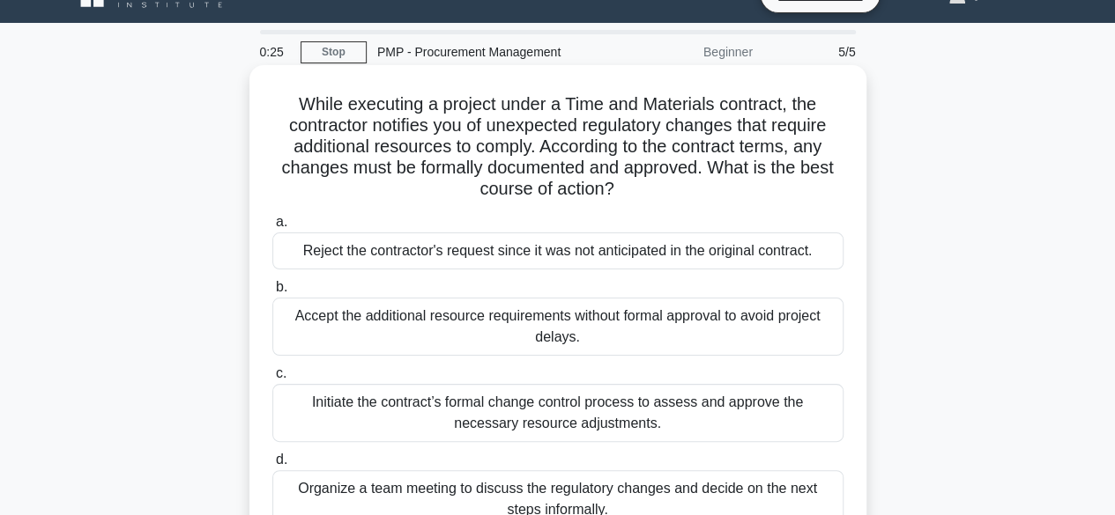
scroll to position [40, 0]
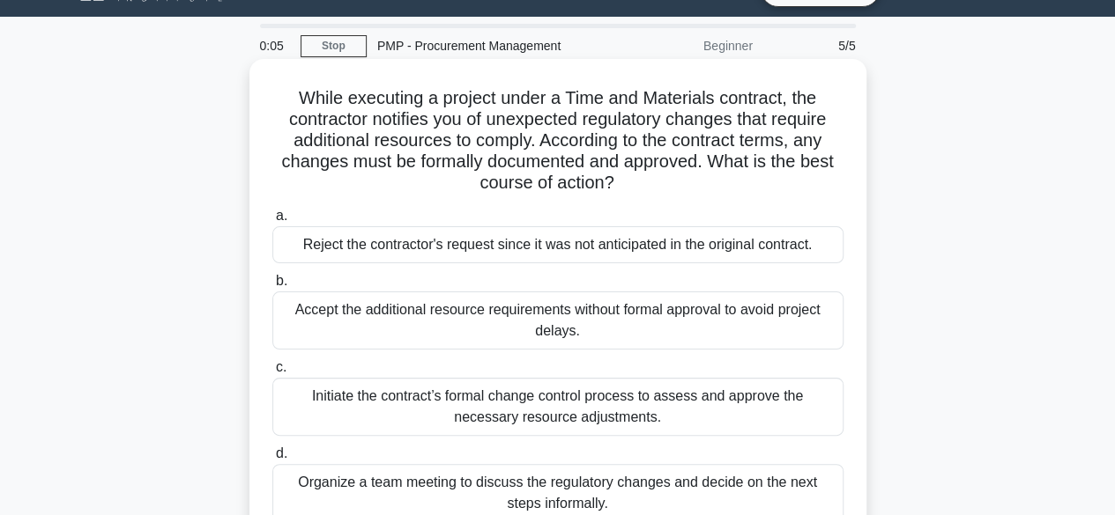
click at [555, 418] on div "Initiate the contract’s formal change control process to assess and approve the…" at bounding box center [557, 407] width 571 height 58
click at [272, 374] on input "c. Initiate the contract’s formal change control process to assess and approve …" at bounding box center [272, 367] width 0 height 11
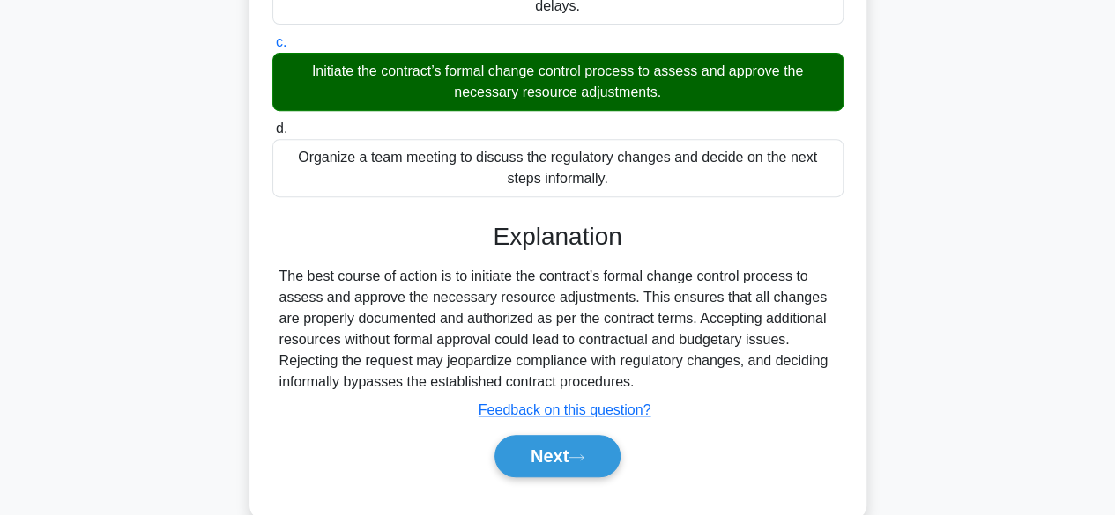
scroll to position [367, 0]
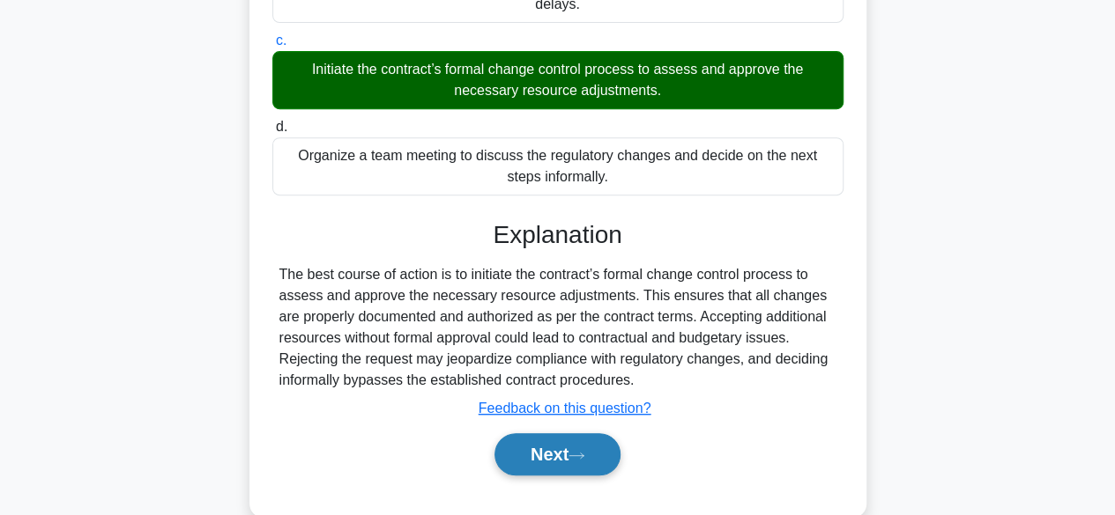
click at [555, 463] on button "Next" at bounding box center [557, 454] width 126 height 42
